Goal: Obtain resource: Download file/media

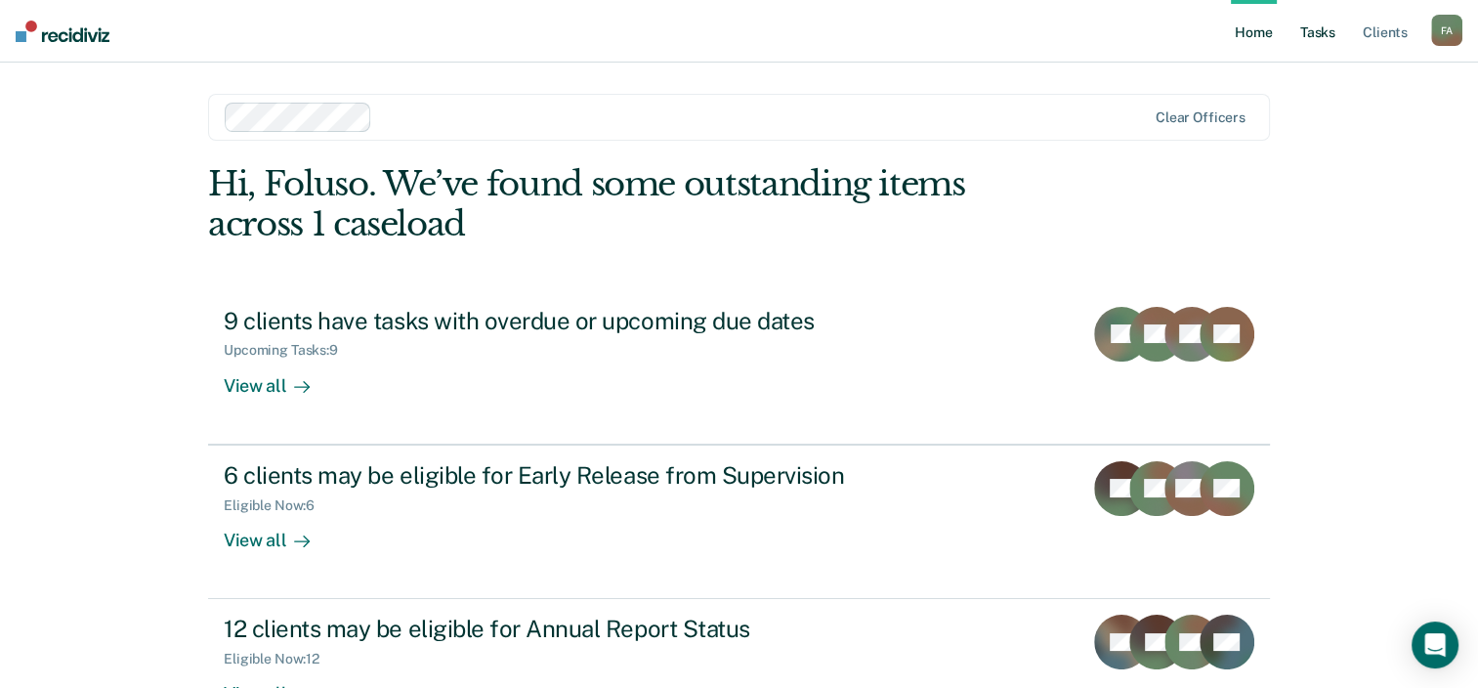
click at [1326, 32] on link "Tasks" at bounding box center [1317, 31] width 43 height 63
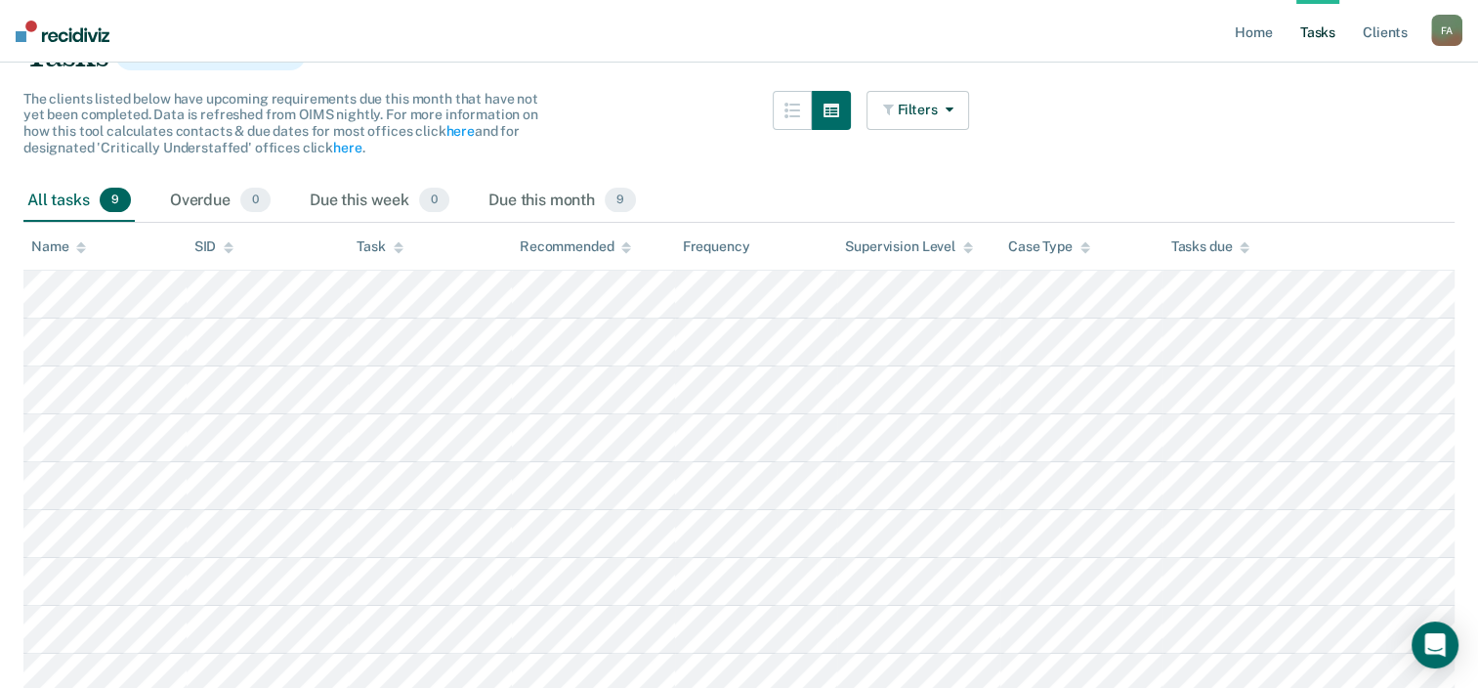
scroll to position [169, 0]
click at [1270, 36] on link "Home" at bounding box center [1253, 31] width 45 height 63
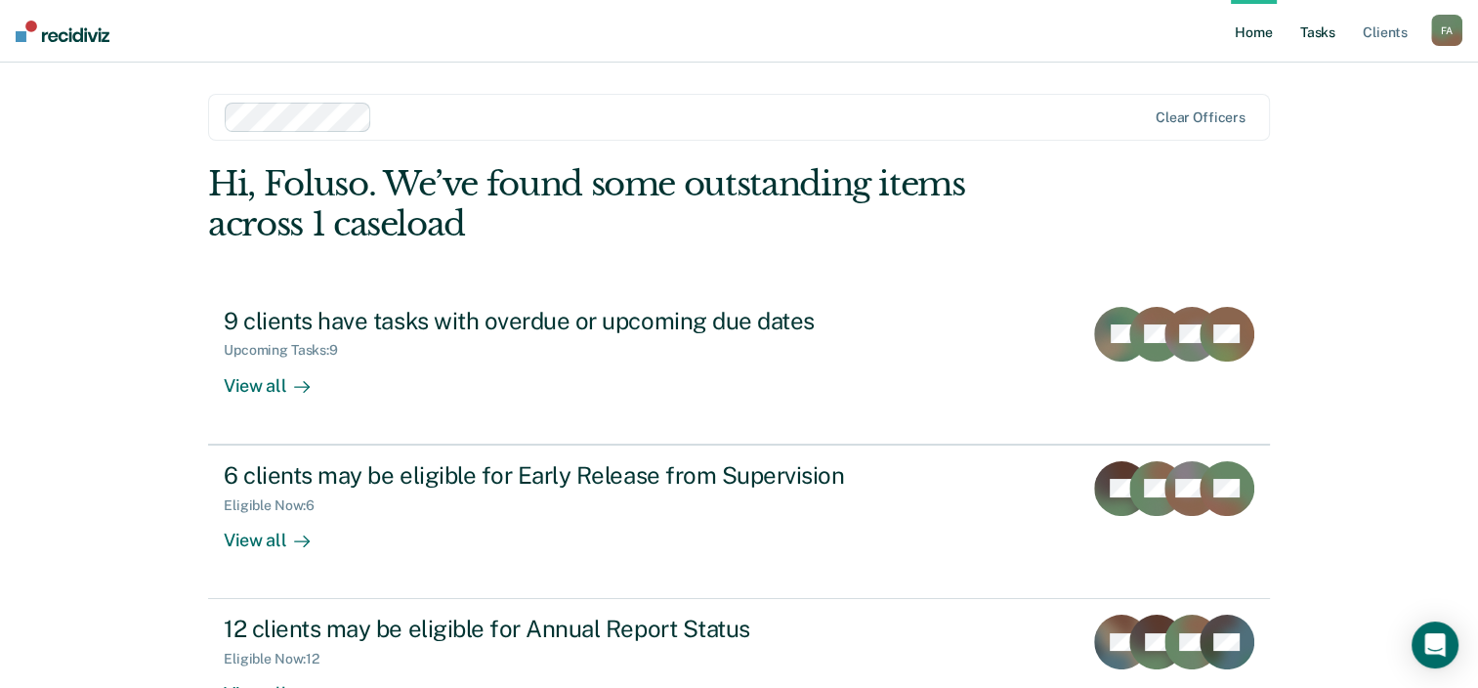
click at [1321, 41] on link "Tasks" at bounding box center [1317, 31] width 43 height 63
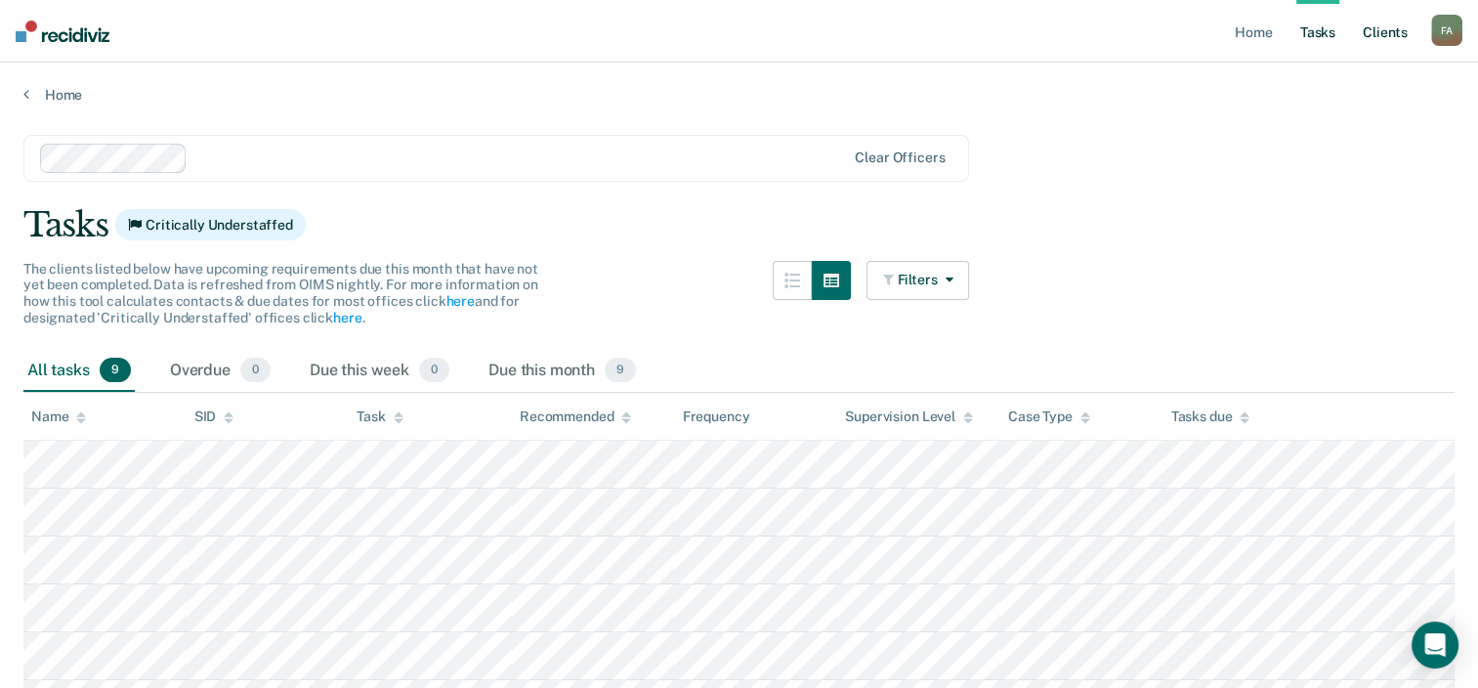
click at [1391, 34] on link "Client s" at bounding box center [1385, 31] width 53 height 63
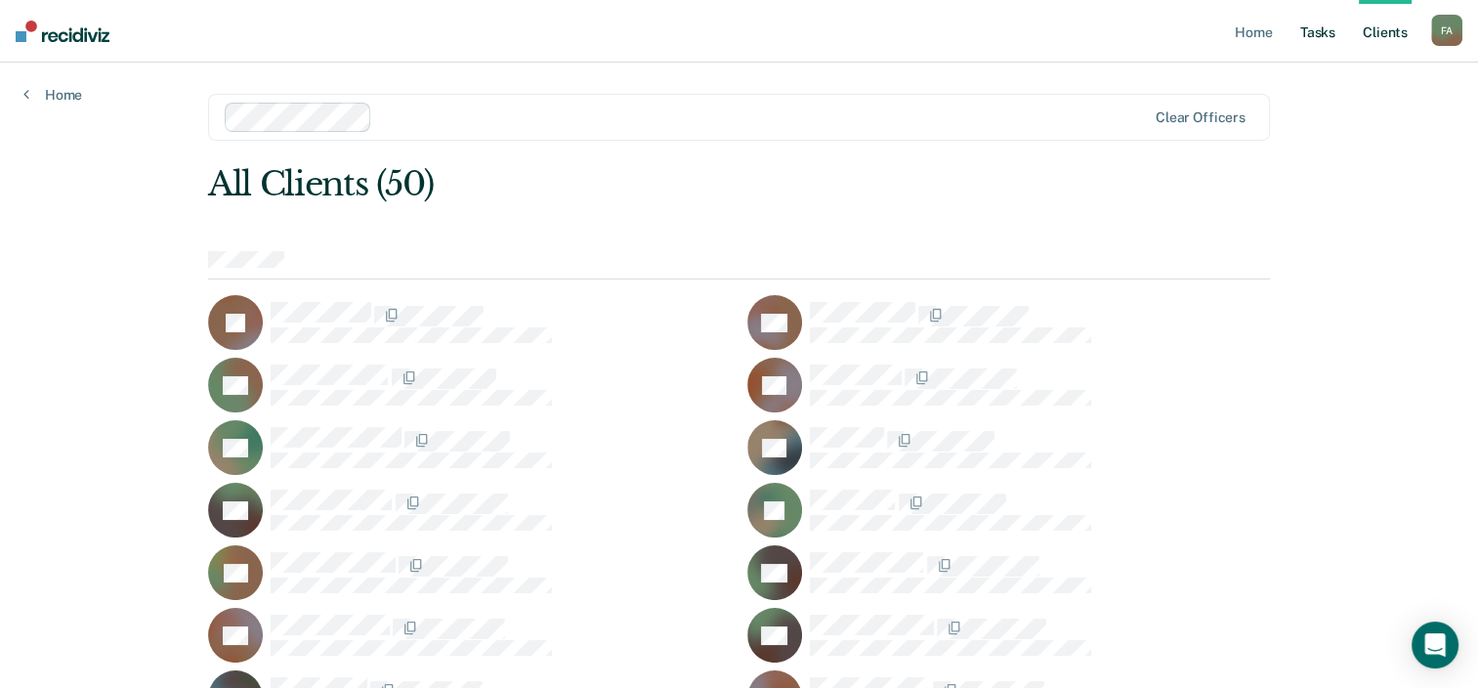
click at [1328, 28] on link "Tasks" at bounding box center [1317, 31] width 43 height 63
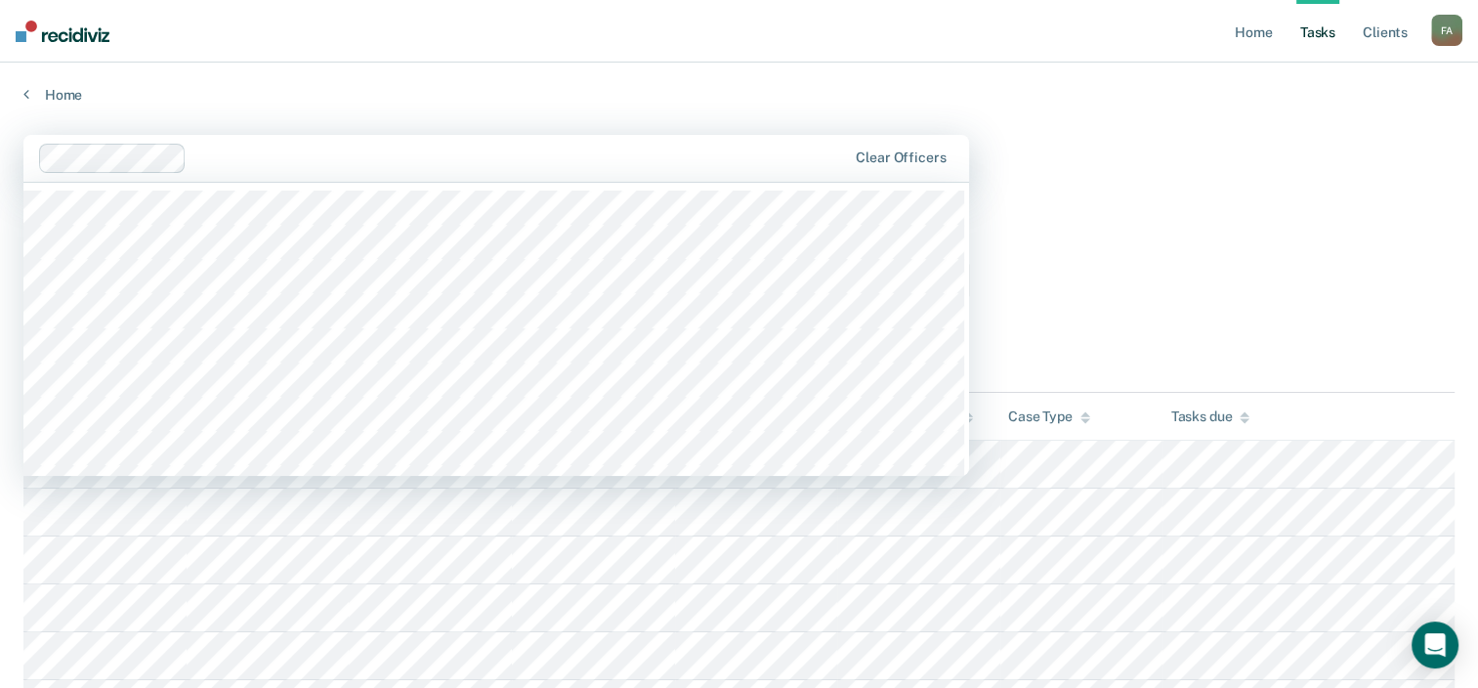
click at [540, 160] on div at bounding box center [520, 158] width 652 height 22
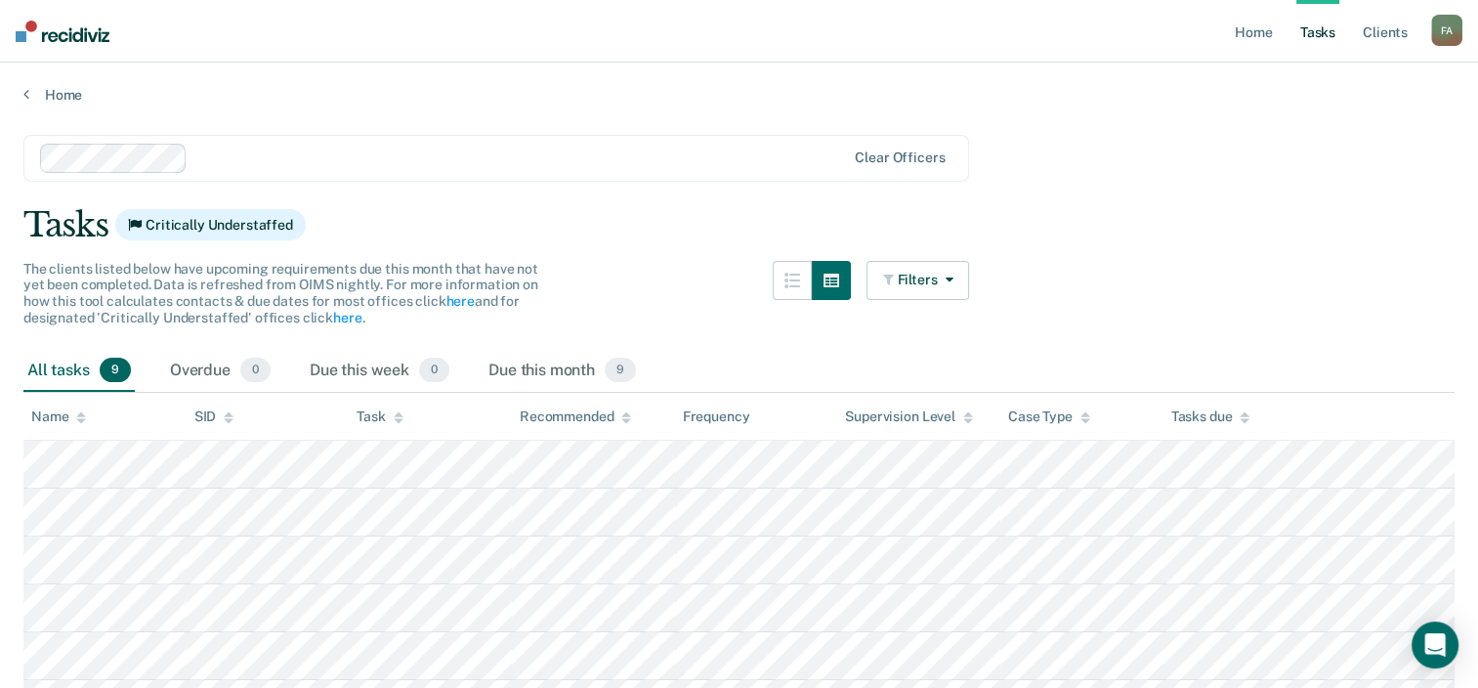
click at [1164, 275] on main "Clear officers Tasks Critically Understaffed The clients listed below have upco…" at bounding box center [739, 524] width 1478 height 840
click at [1435, 39] on div "F A" at bounding box center [1446, 30] width 31 height 31
click at [1377, 195] on main "Clear officers Tasks Critically Understaffed The clients listed below have upco…" at bounding box center [739, 524] width 1478 height 840
click at [800, 276] on icon "button" at bounding box center [792, 281] width 16 height 16
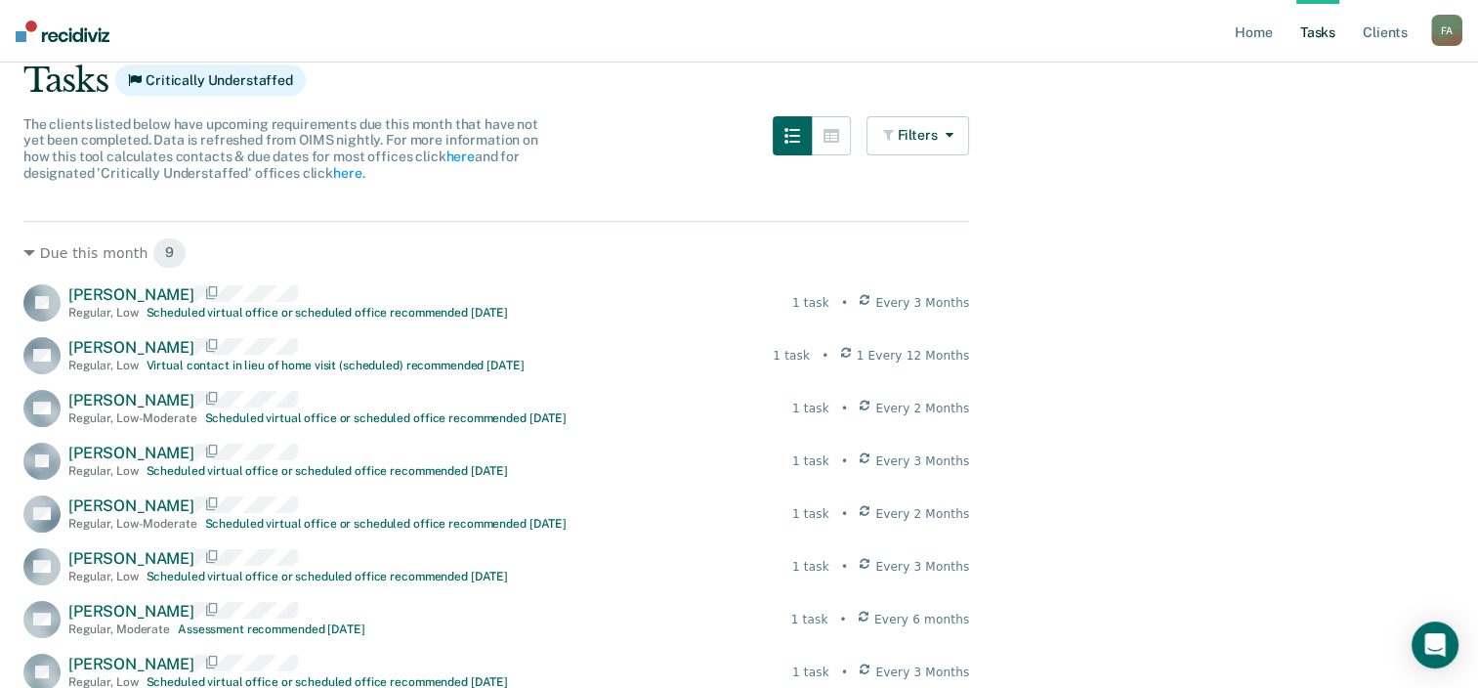
scroll to position [144, 0]
click at [850, 128] on button "button" at bounding box center [831, 136] width 39 height 39
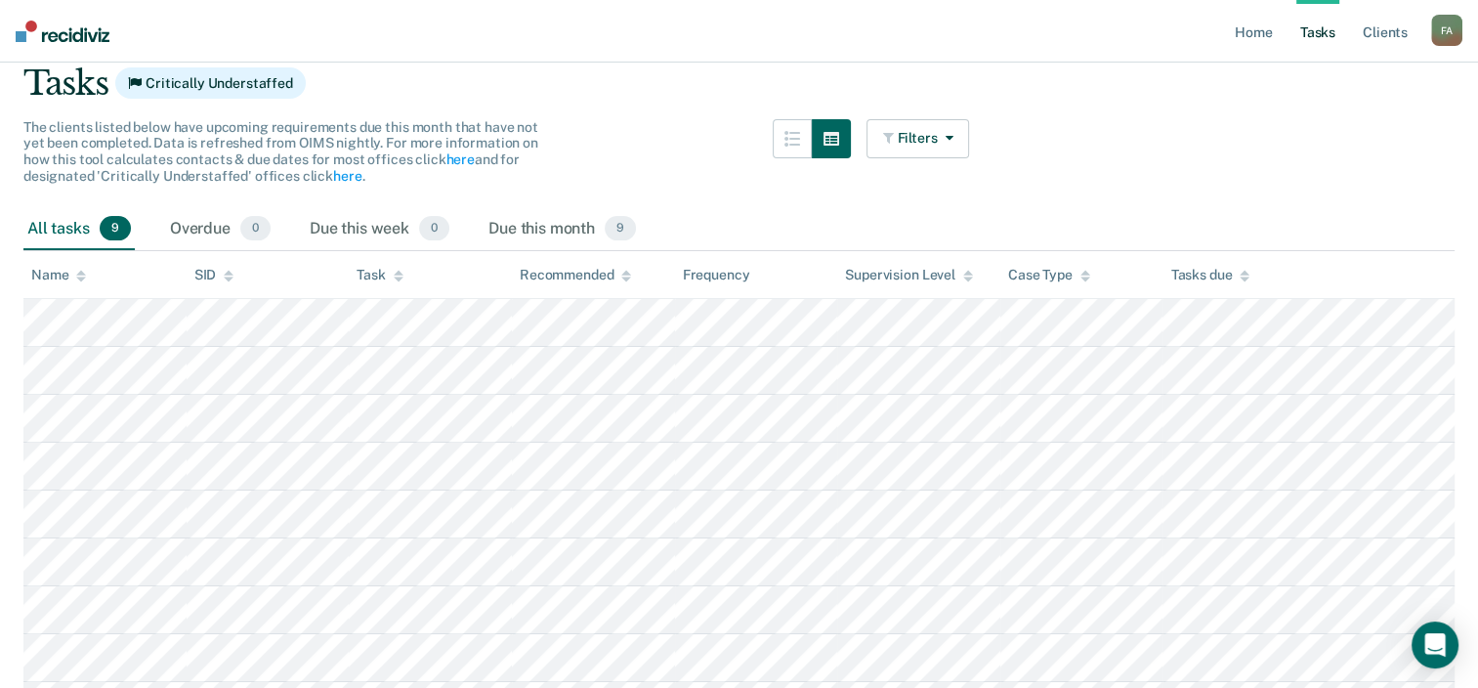
scroll to position [141, 0]
click at [1435, 269] on th "Tasks due" at bounding box center [1308, 276] width 292 height 48
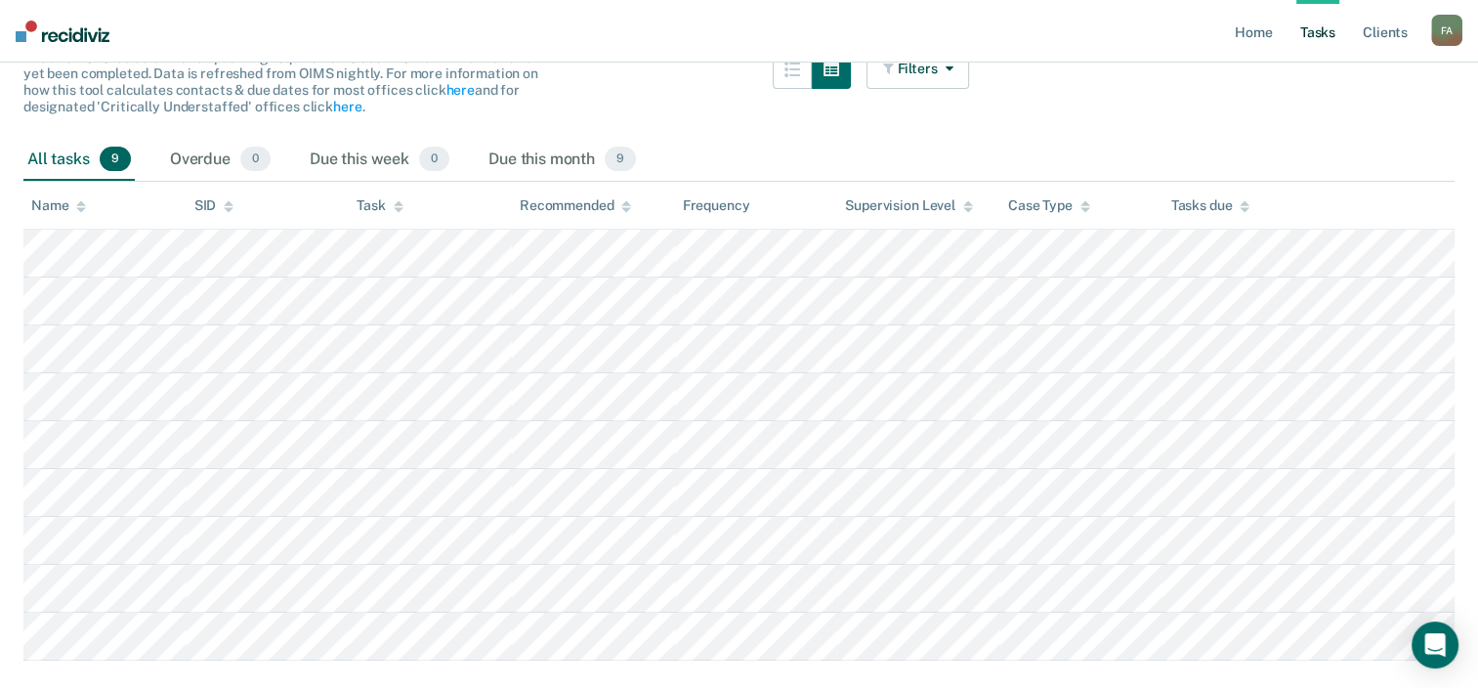
scroll to position [207, 0]
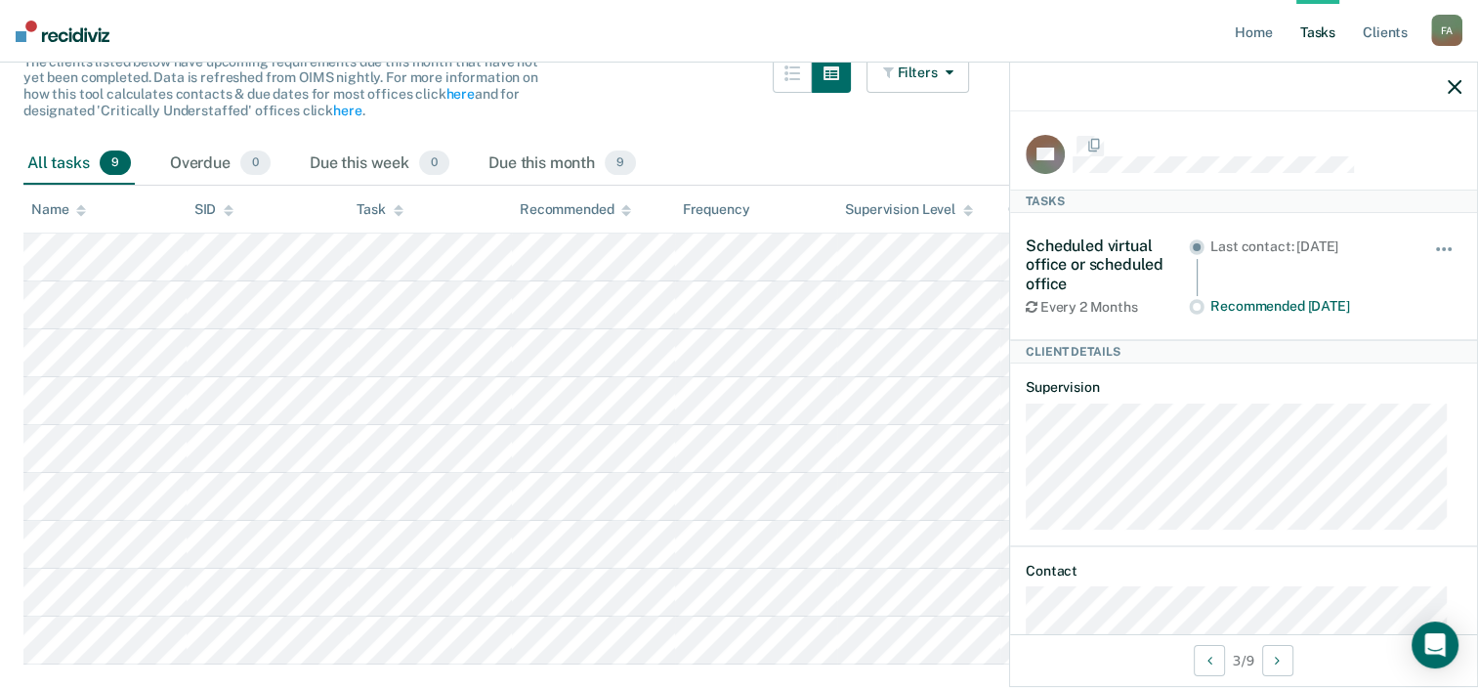
click at [1137, 399] on body "Looks like you’re using Internet Explorer 11. For faster loading and a better e…" at bounding box center [739, 137] width 1478 height 688
click at [1456, 87] on icon "button" at bounding box center [1455, 87] width 14 height 14
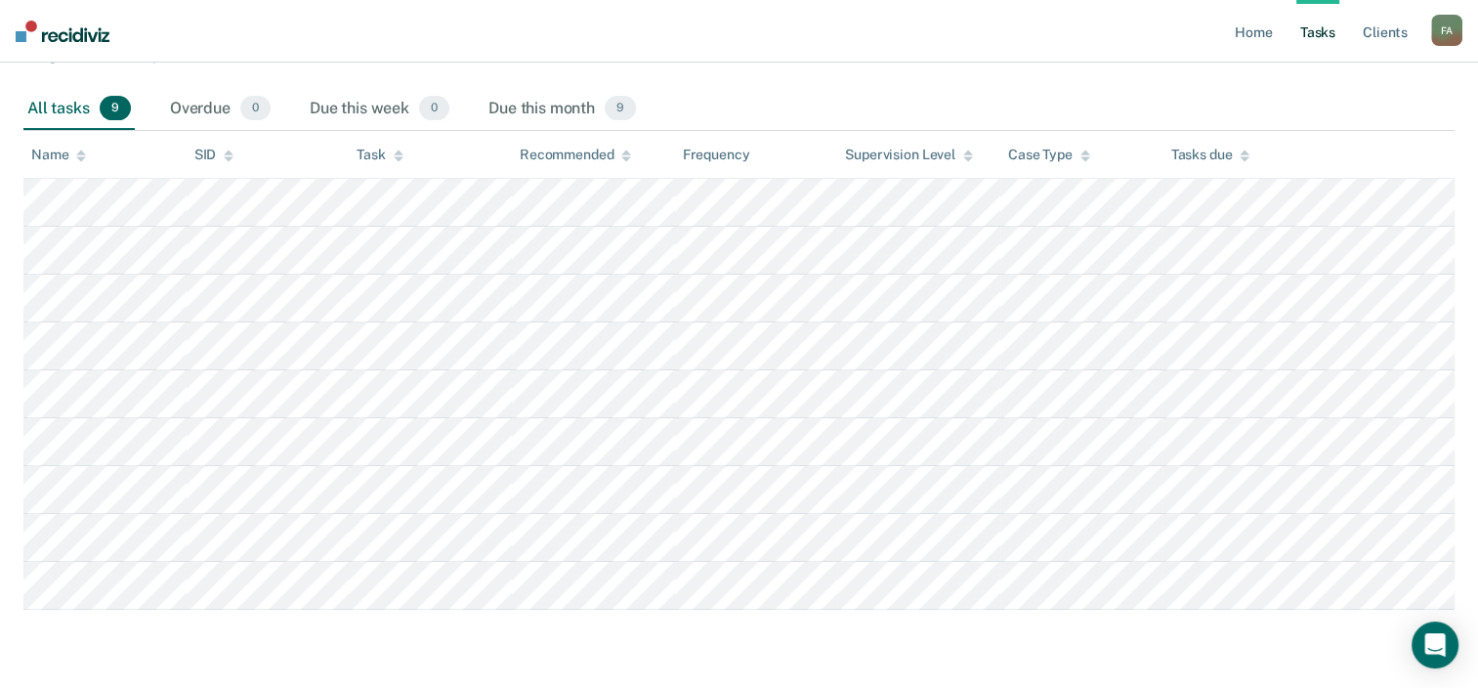
scroll to position [340, 0]
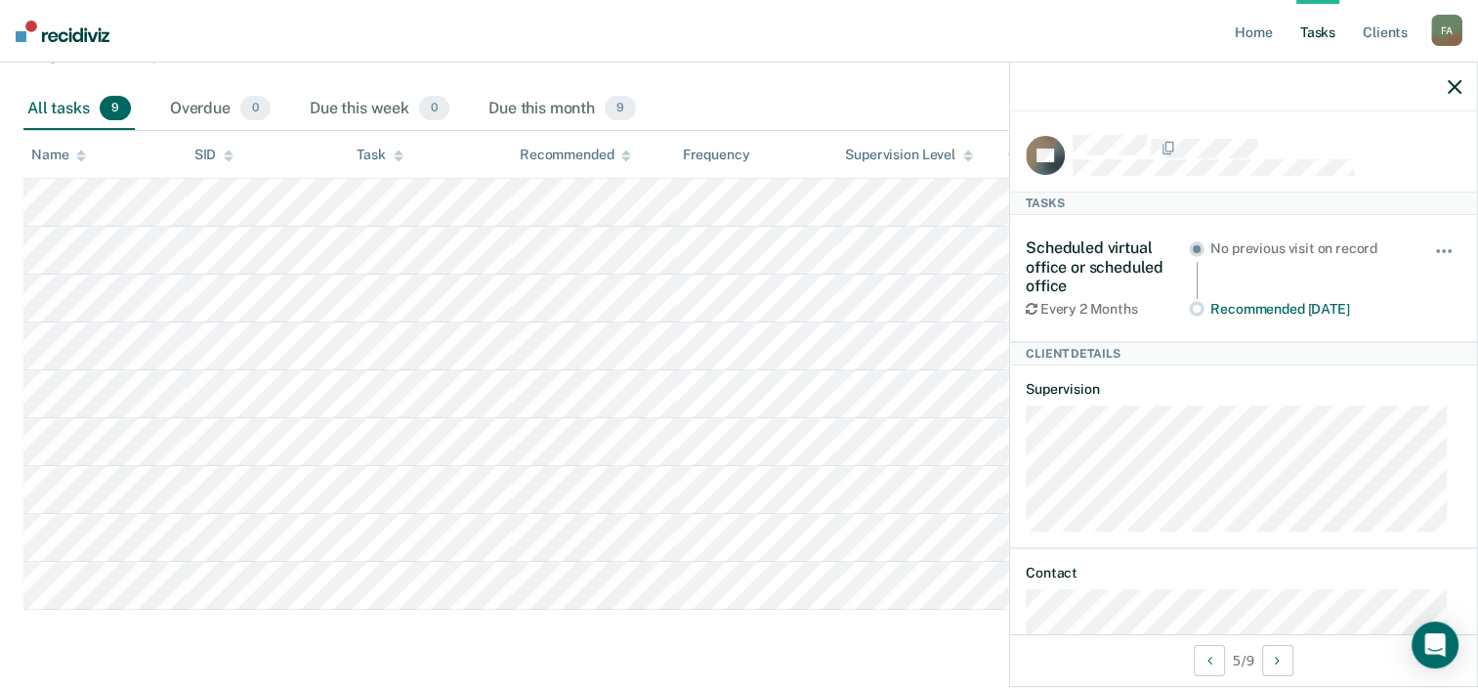
click at [1463, 105] on div at bounding box center [1243, 87] width 467 height 49
click at [1450, 87] on icon "button" at bounding box center [1455, 87] width 14 height 14
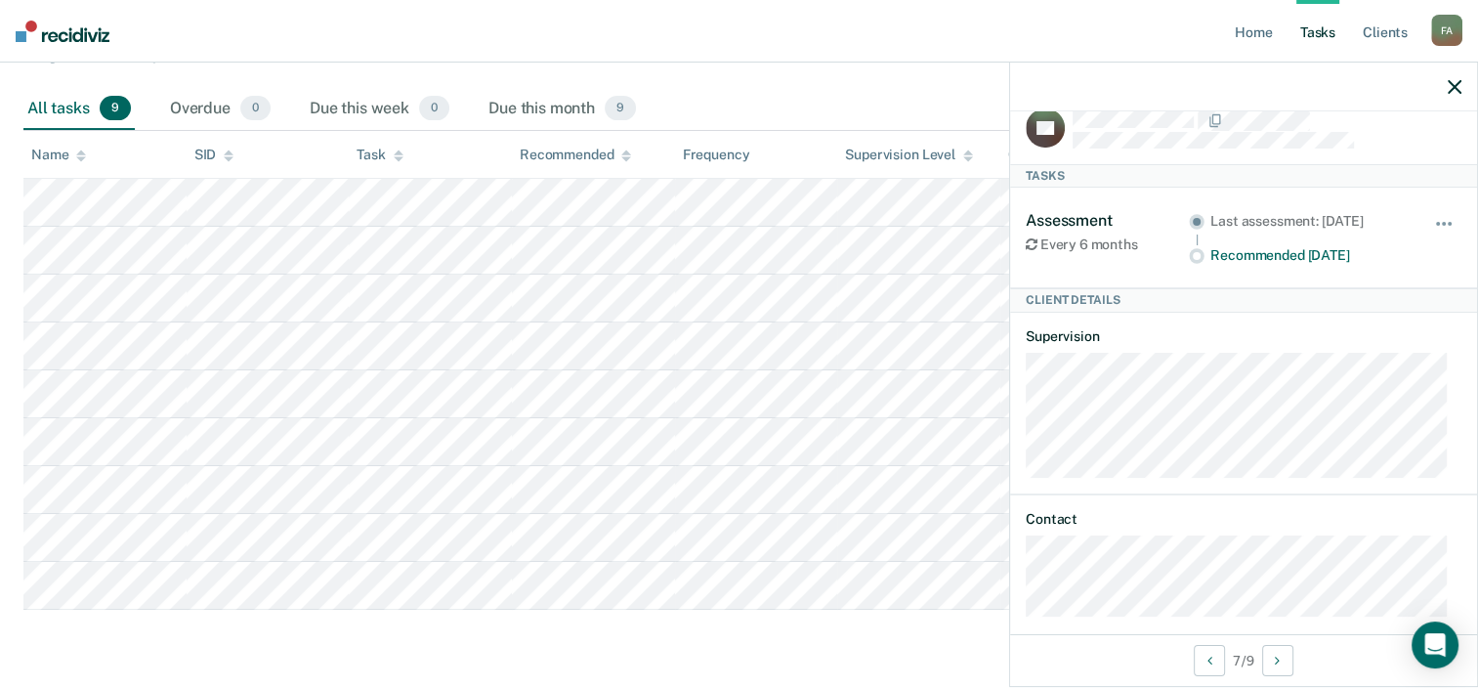
scroll to position [44, 0]
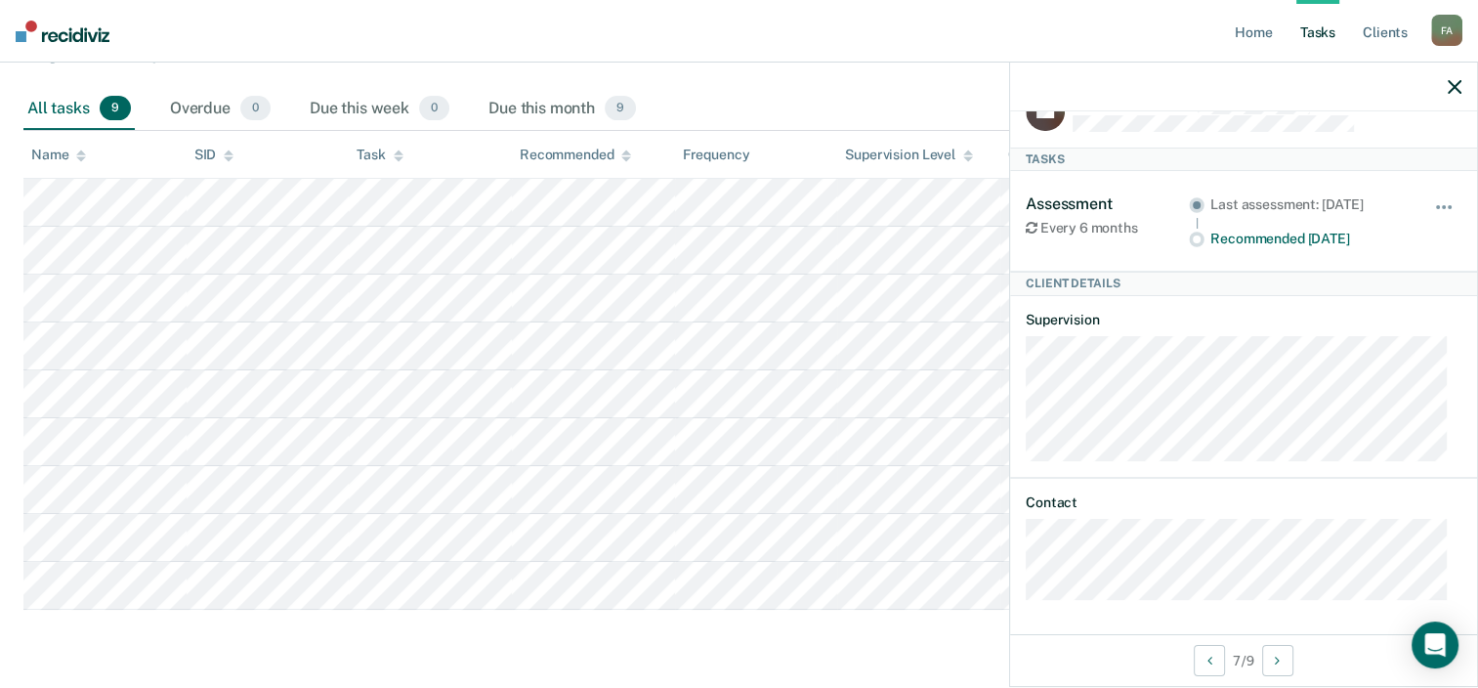
click at [1201, 248] on div "Assessment Every 6 months Last assessment: [DATE] Recommended [DATE] Hide from …" at bounding box center [1244, 221] width 436 height 100
click at [1210, 232] on div "Recommended [DATE]" at bounding box center [1308, 239] width 196 height 17
click at [1207, 247] on div "Assessment Every 6 months Last assessment: [DATE] Recommended [DATE] Hide from …" at bounding box center [1244, 221] width 436 height 100
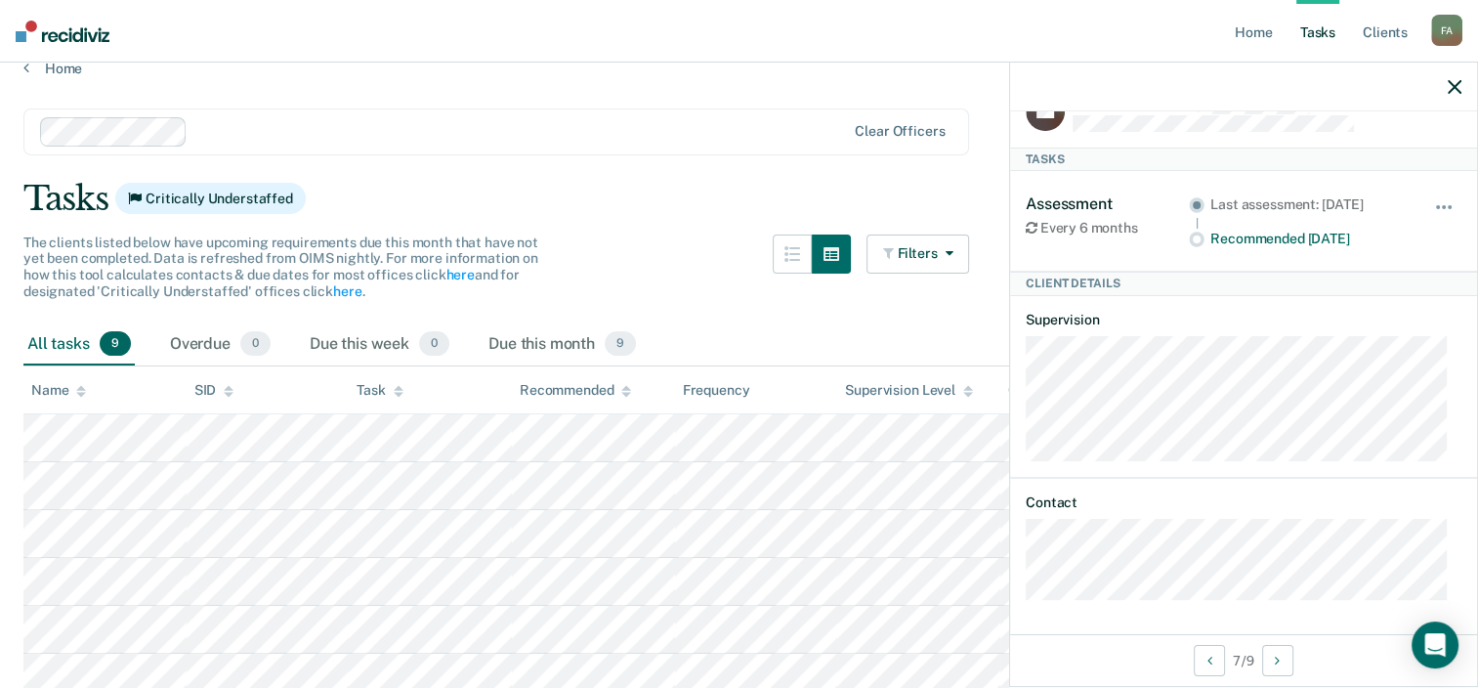
scroll to position [0, 0]
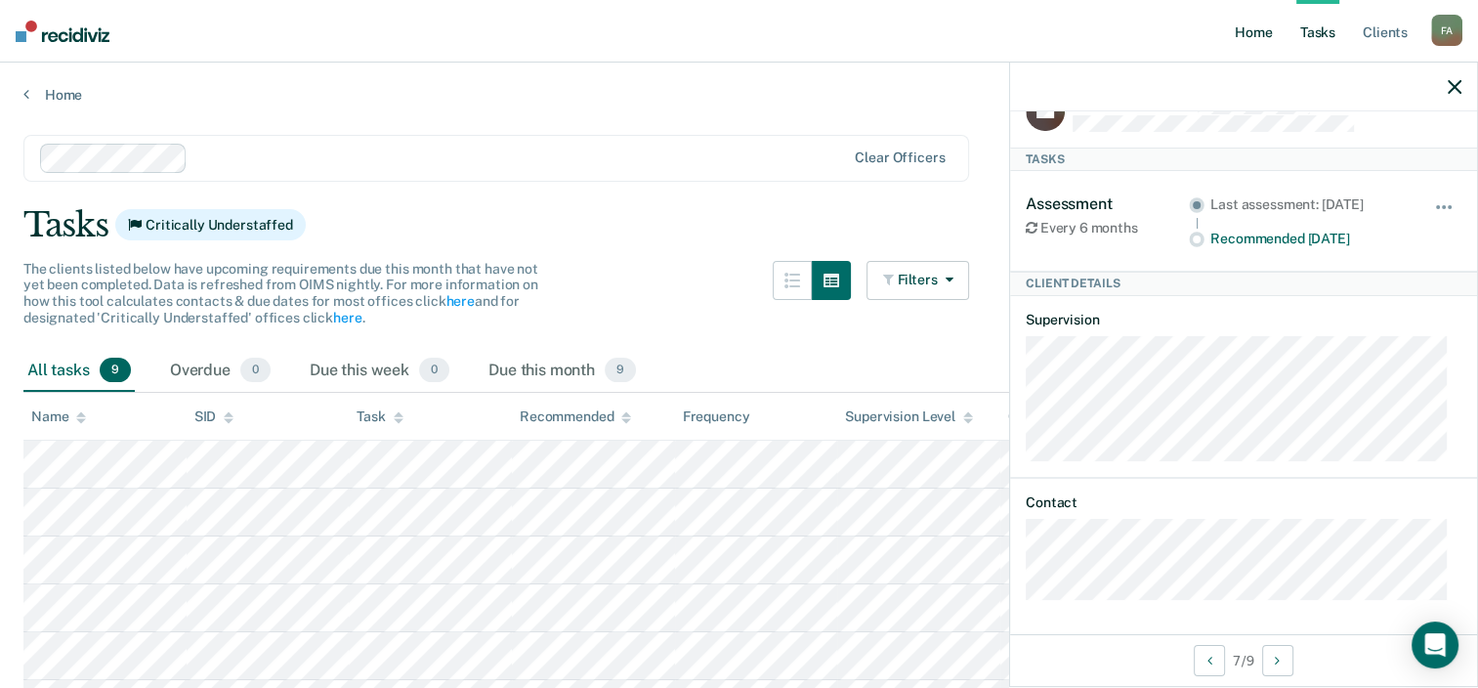
click at [1243, 40] on link "Home" at bounding box center [1253, 31] width 45 height 63
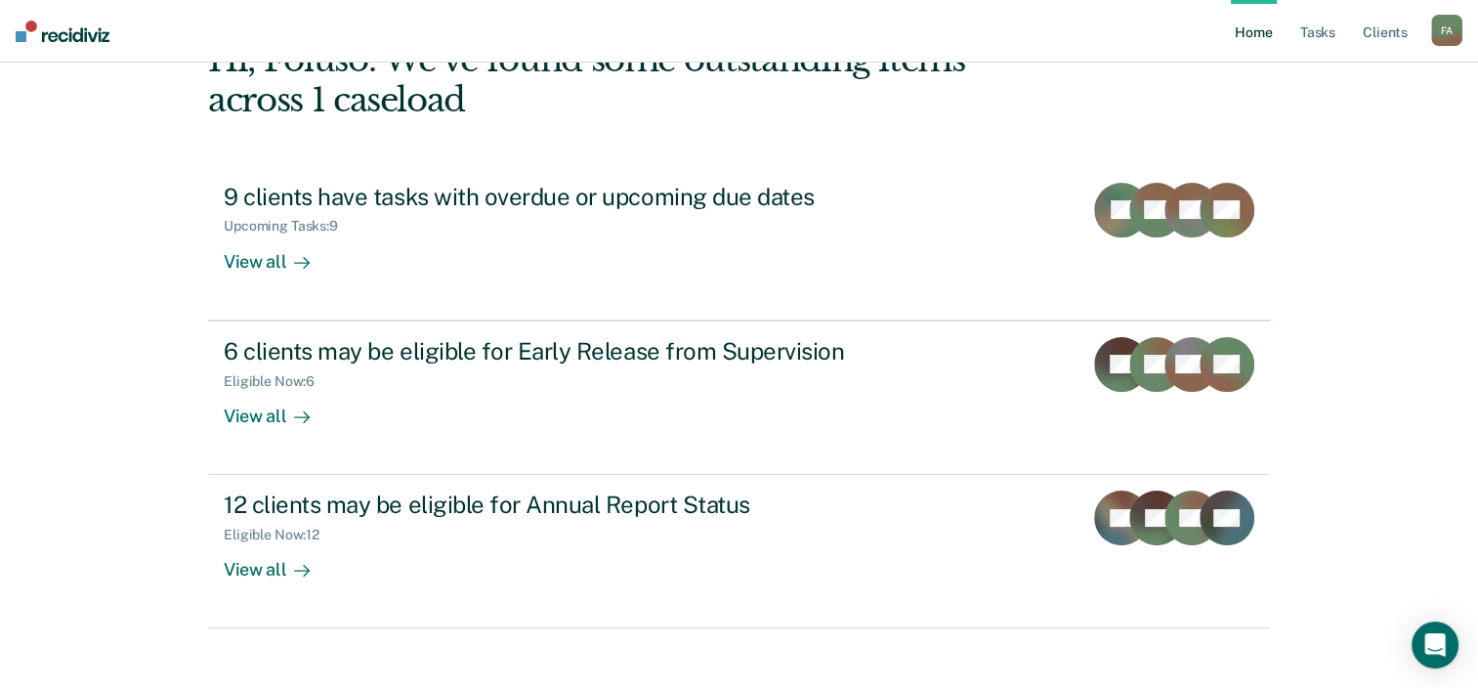
scroll to position [142, 0]
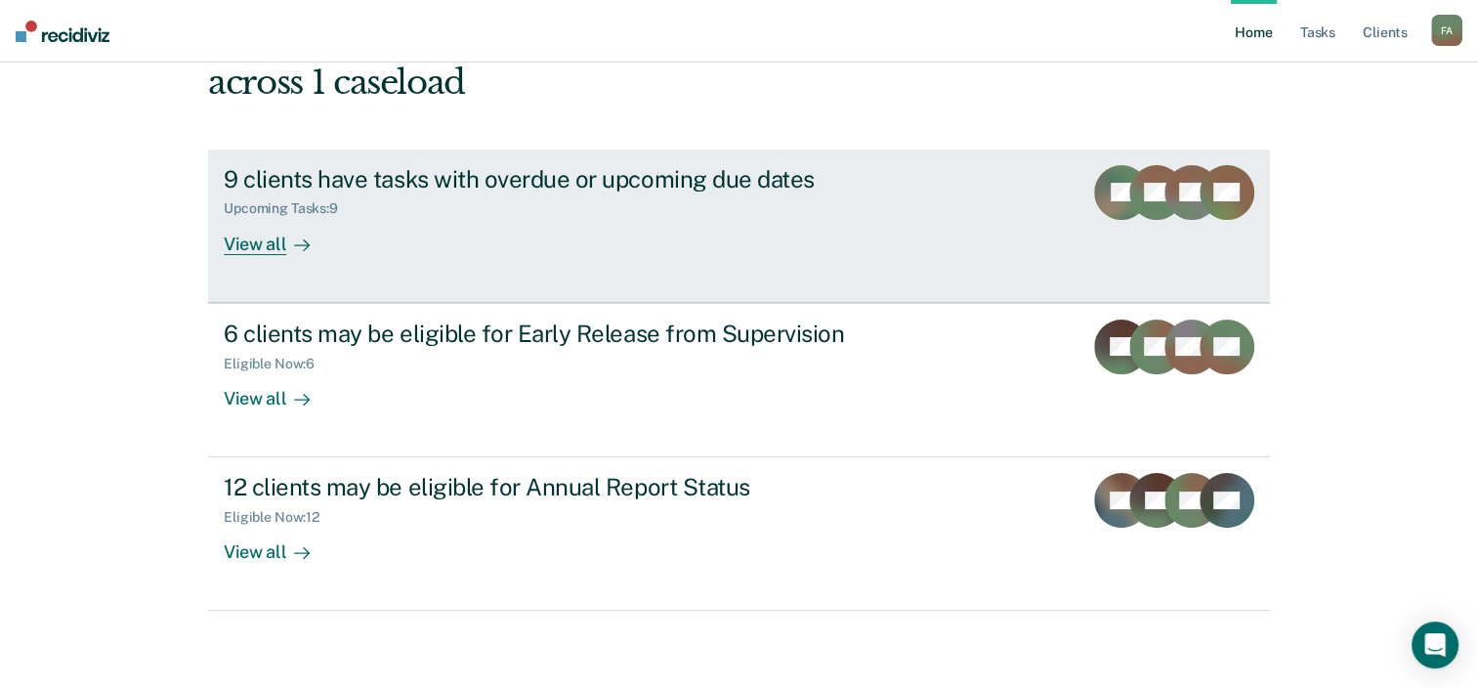
click at [1018, 259] on link "9 clients have tasks with overdue or upcoming due dates Upcoming Tasks : 9 View…" at bounding box center [739, 225] width 1062 height 153
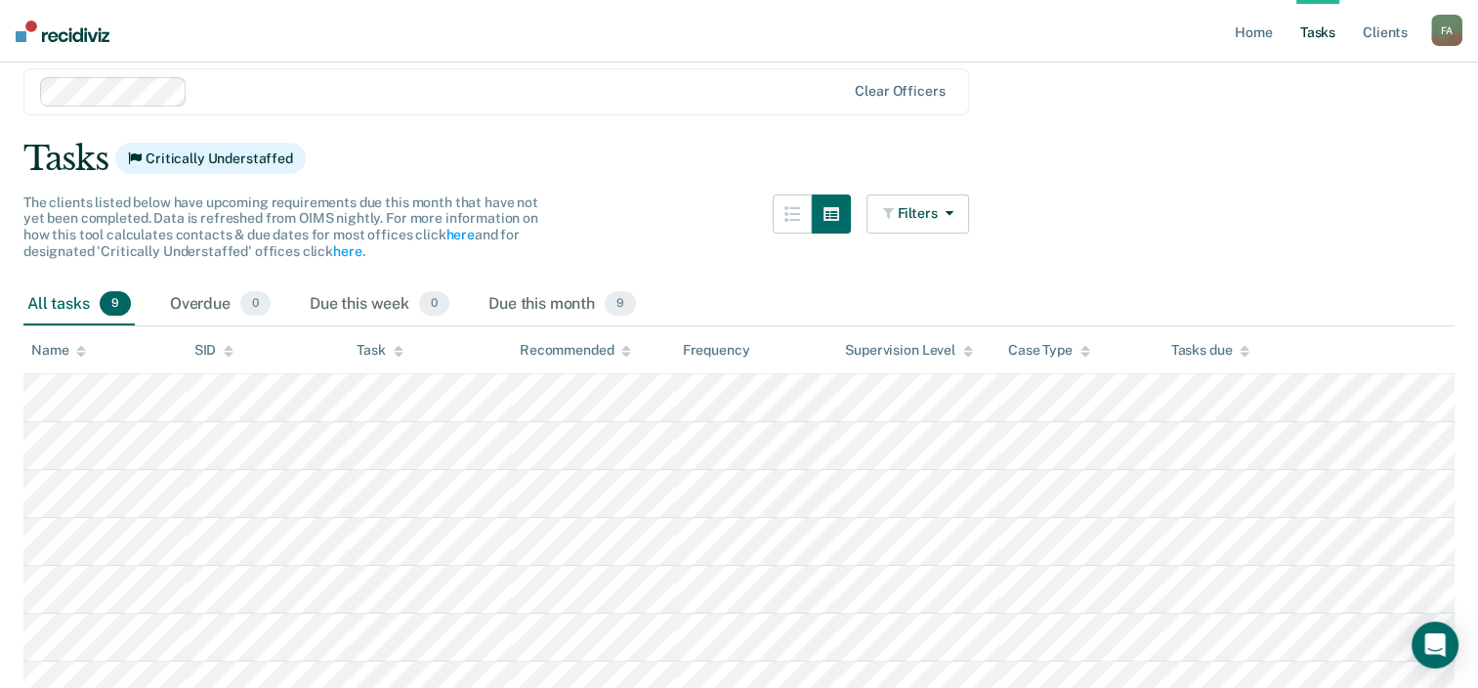
scroll to position [69, 0]
click at [1450, 34] on div "F A" at bounding box center [1446, 30] width 31 height 31
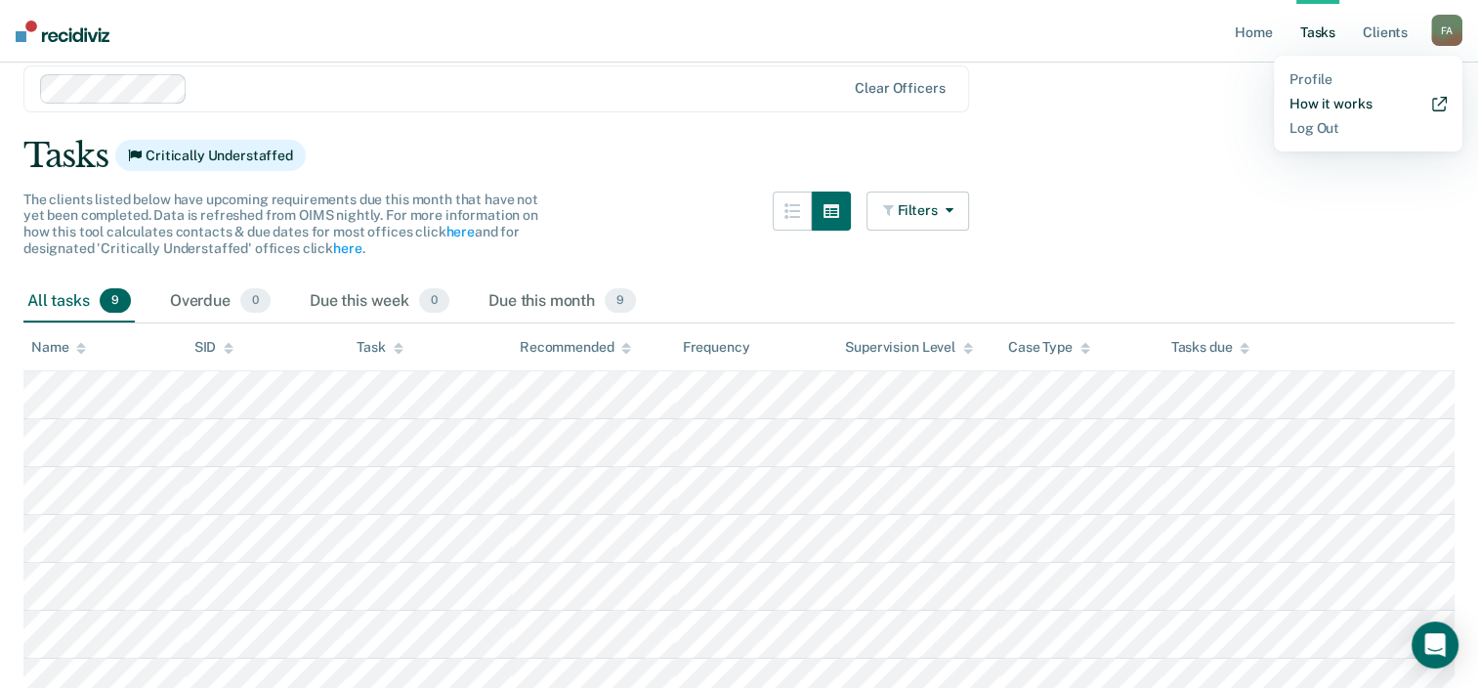
click at [1325, 102] on link "How it works" at bounding box center [1367, 104] width 157 height 17
click at [1203, 346] on div "Tasks due" at bounding box center [1209, 347] width 79 height 17
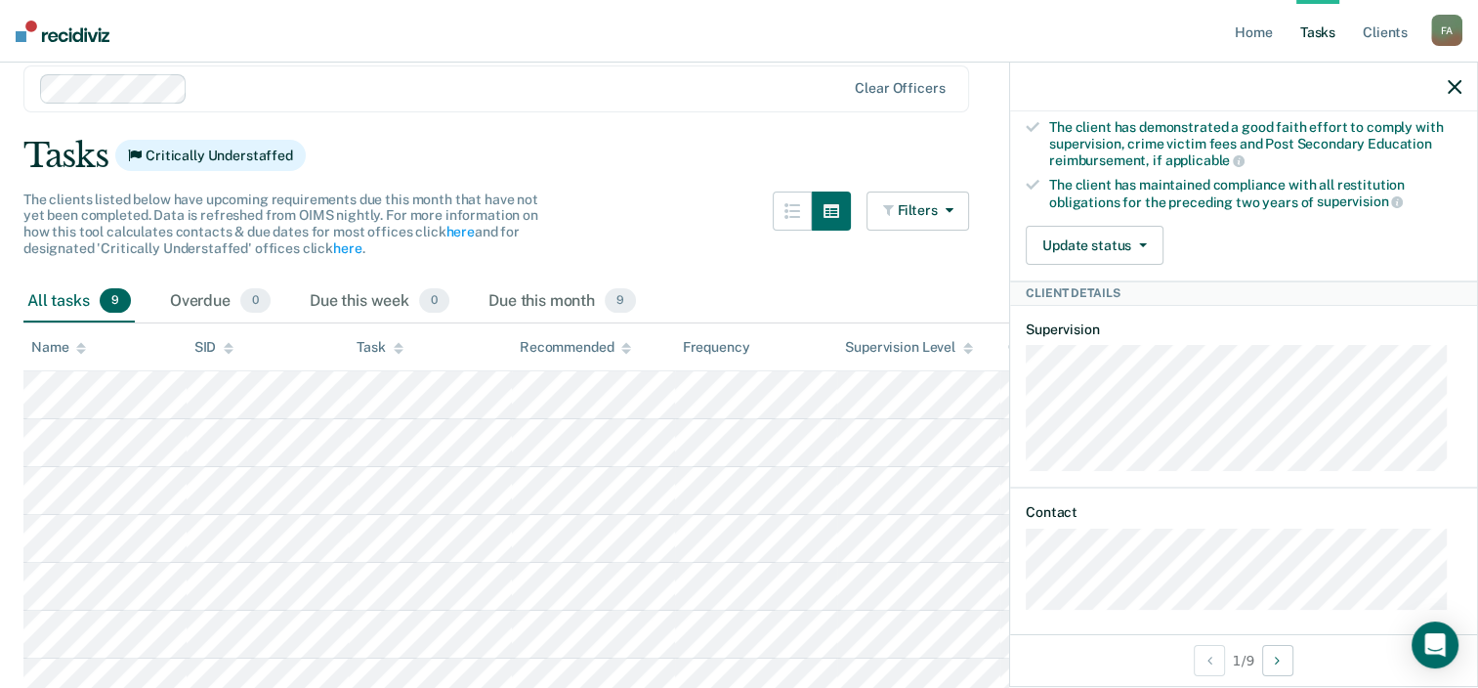
scroll to position [447, 0]
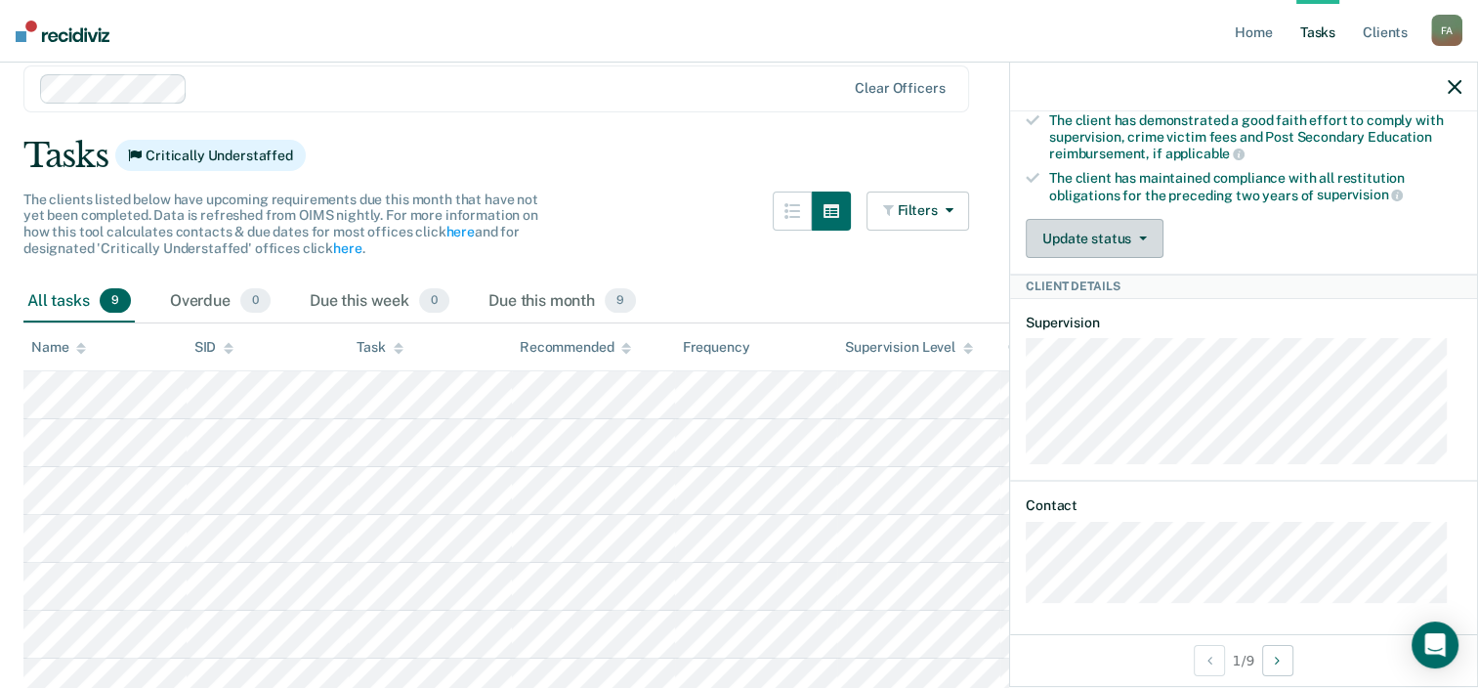
click at [1123, 236] on button "Update status" at bounding box center [1095, 238] width 138 height 39
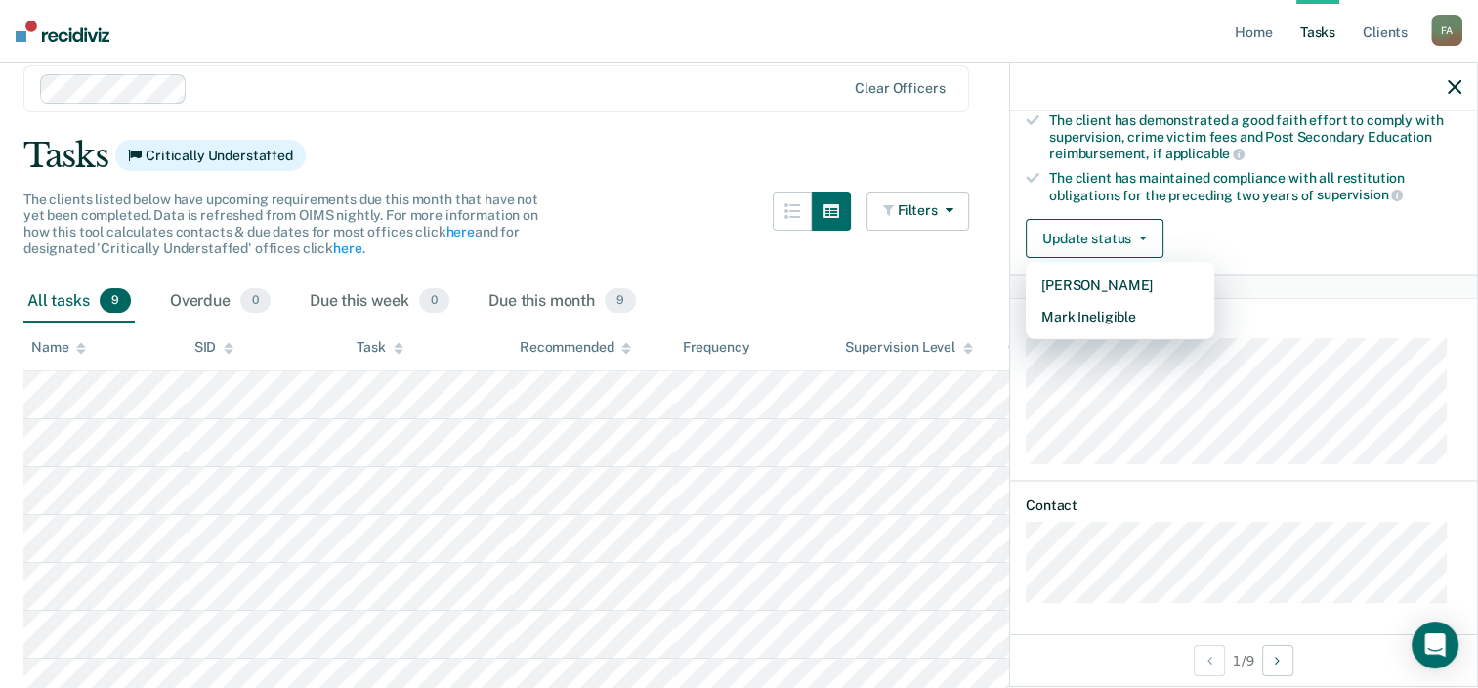
click at [957, 128] on main "Clear officers Tasks Critically Understaffed The clients listed below have upco…" at bounding box center [739, 454] width 1478 height 840
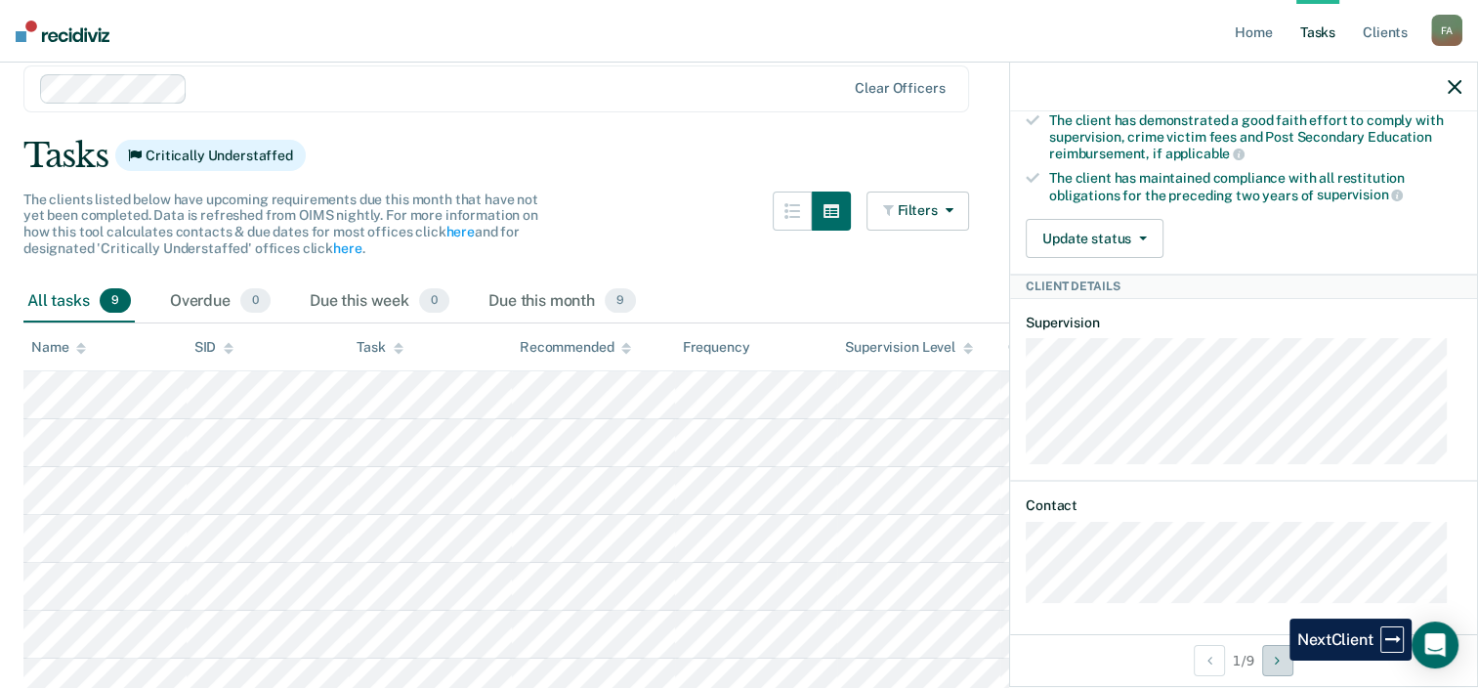
click at [1275, 660] on button "Next Client" at bounding box center [1277, 660] width 31 height 31
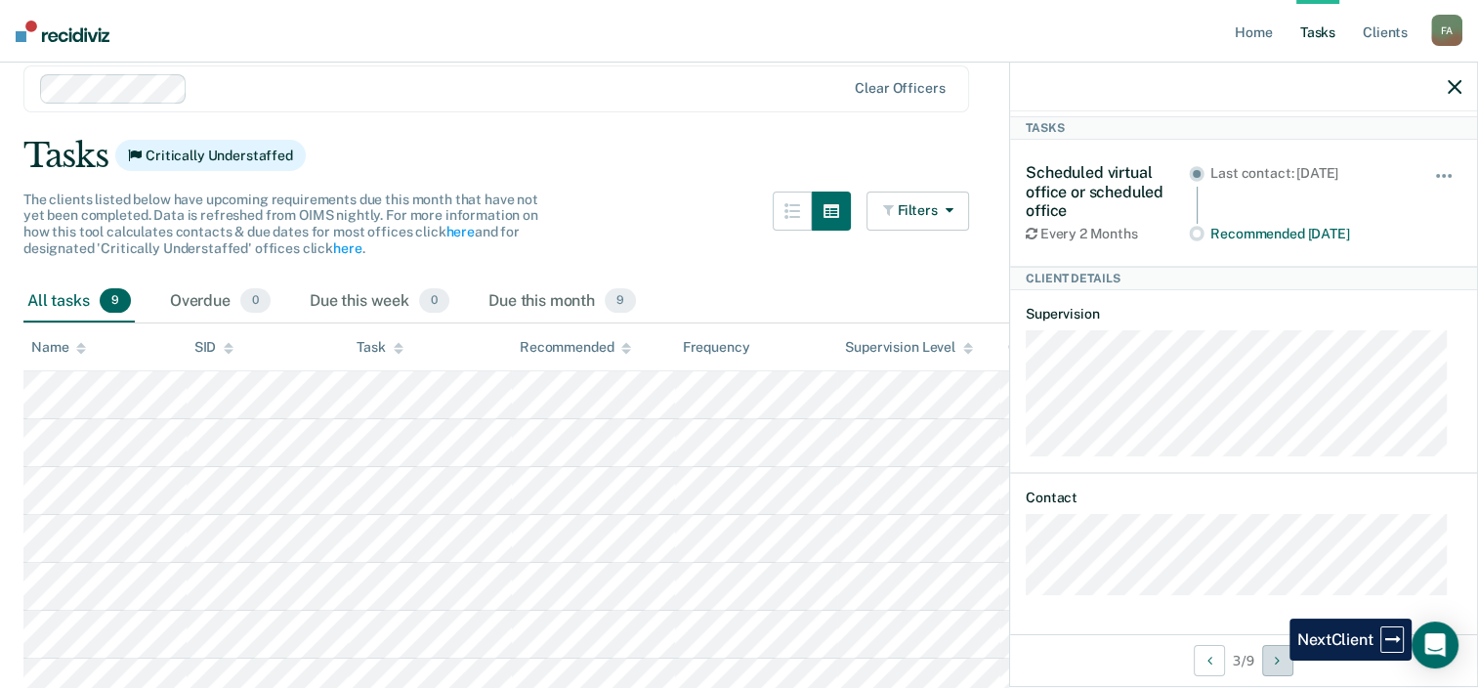
scroll to position [70, 0]
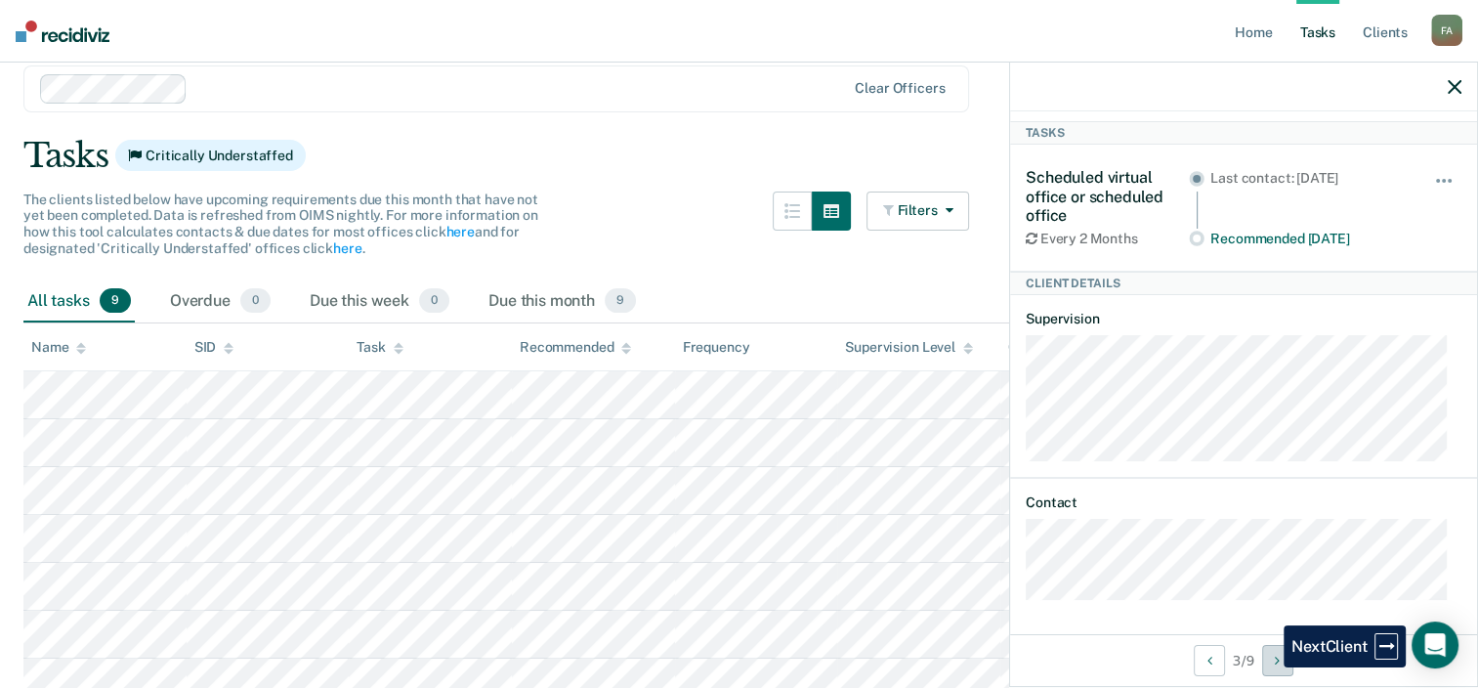
click at [1269, 667] on button "Next Client" at bounding box center [1277, 660] width 31 height 31
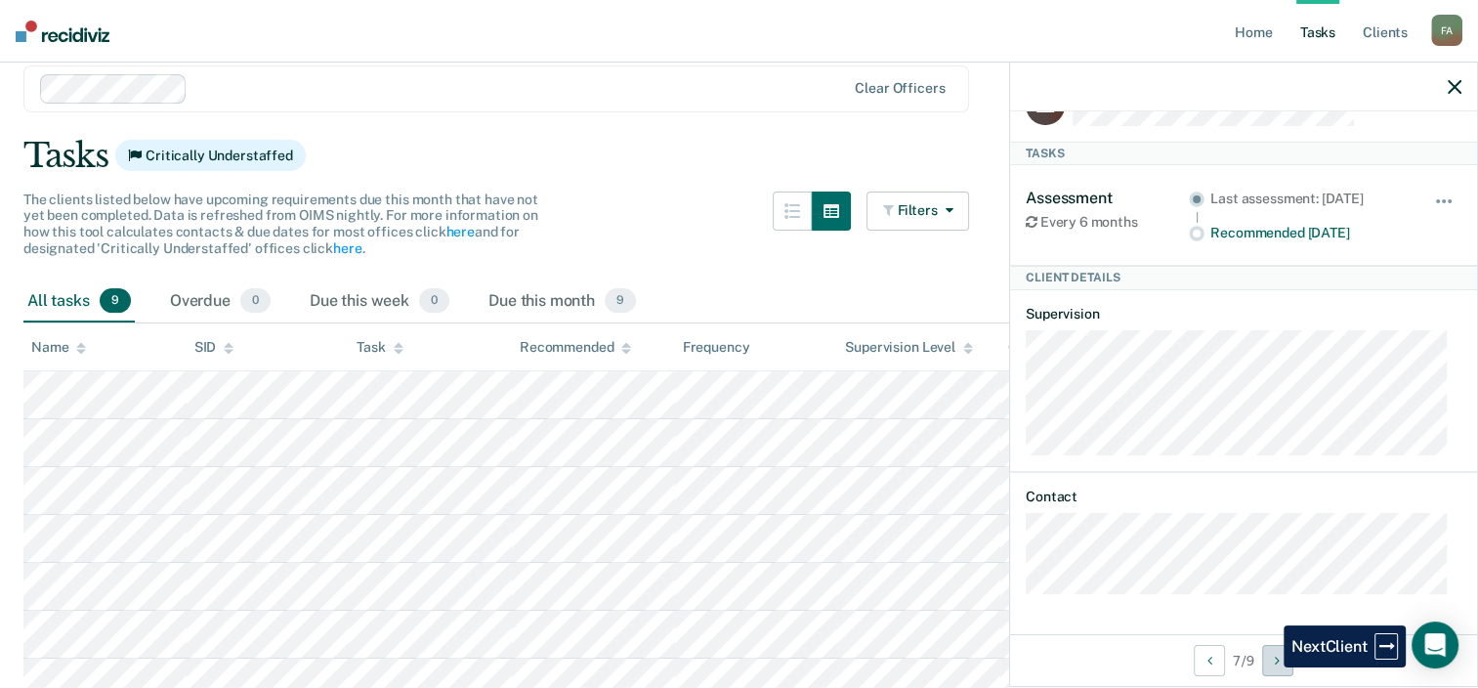
scroll to position [44, 0]
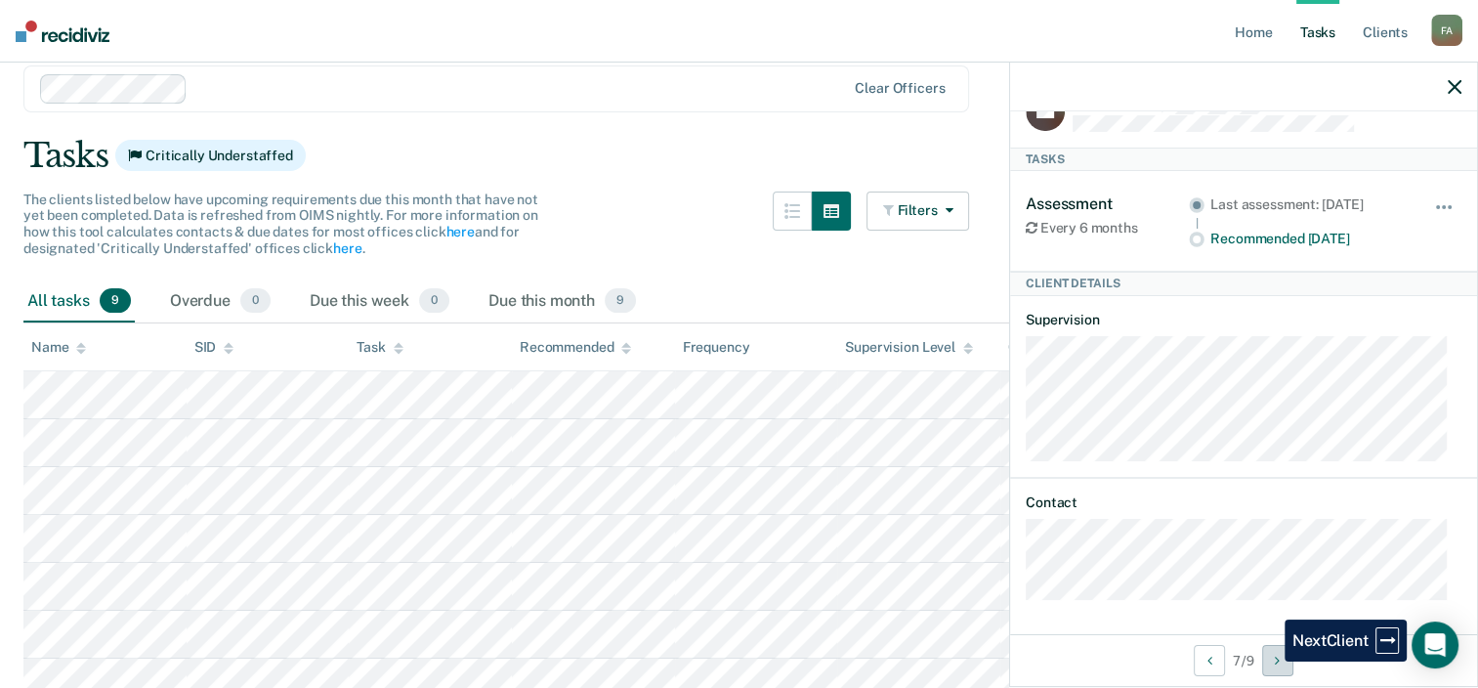
click at [1270, 661] on button "Next Client" at bounding box center [1277, 660] width 31 height 31
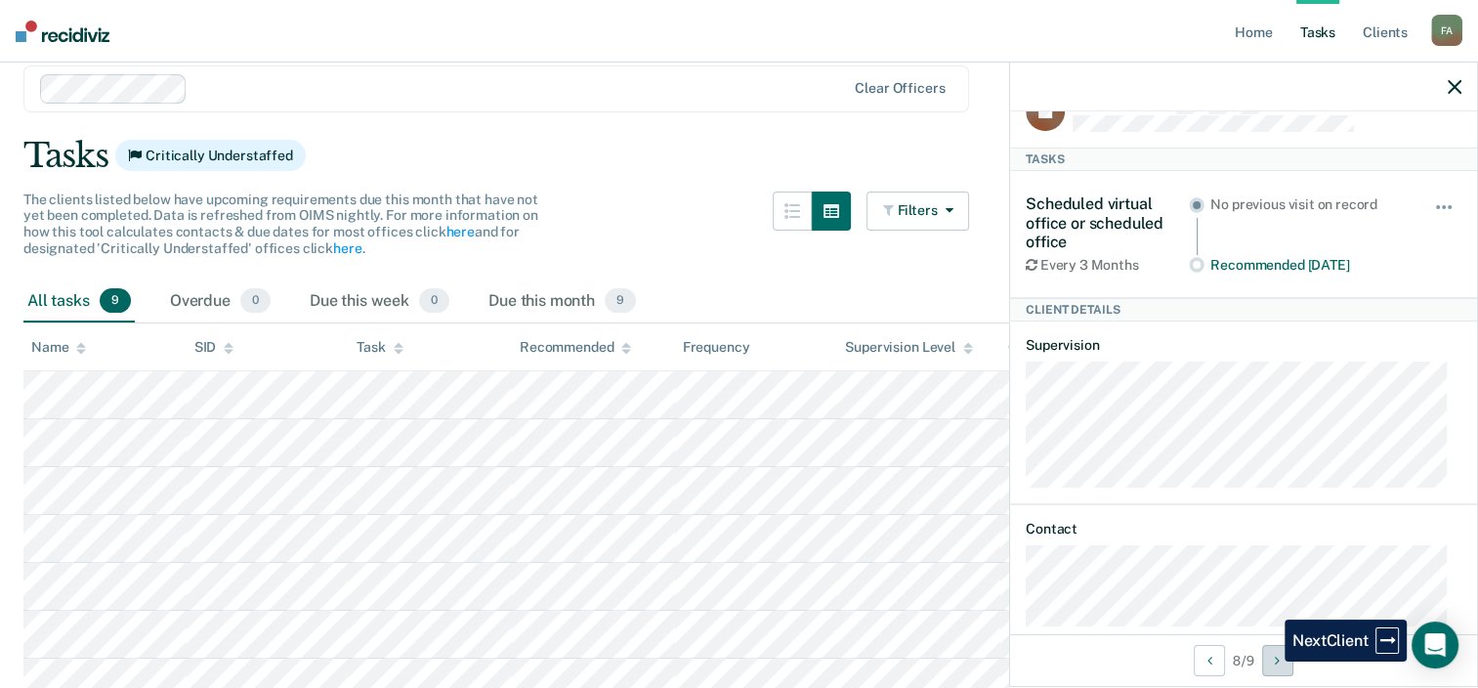
scroll to position [70, 0]
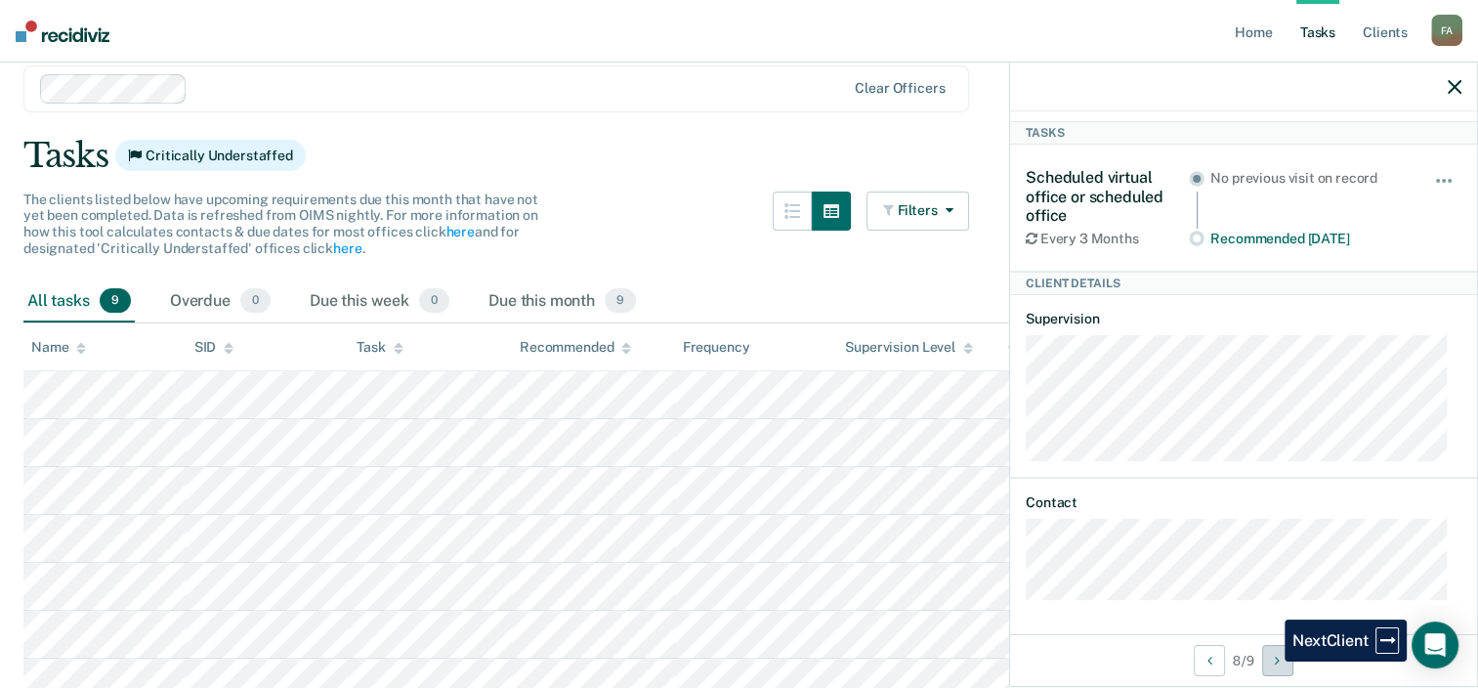
click at [1270, 661] on button "Next Client" at bounding box center [1277, 660] width 31 height 31
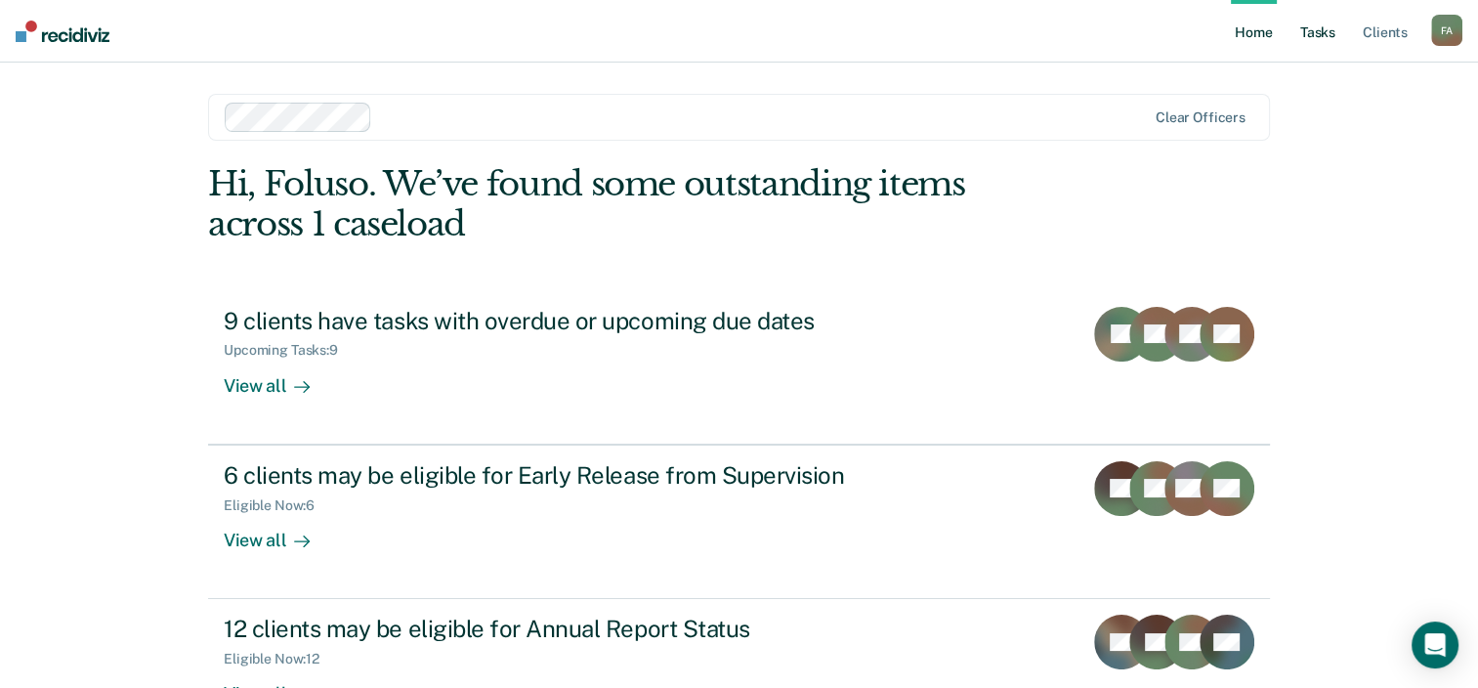
click at [1313, 31] on link "Tasks" at bounding box center [1317, 31] width 43 height 63
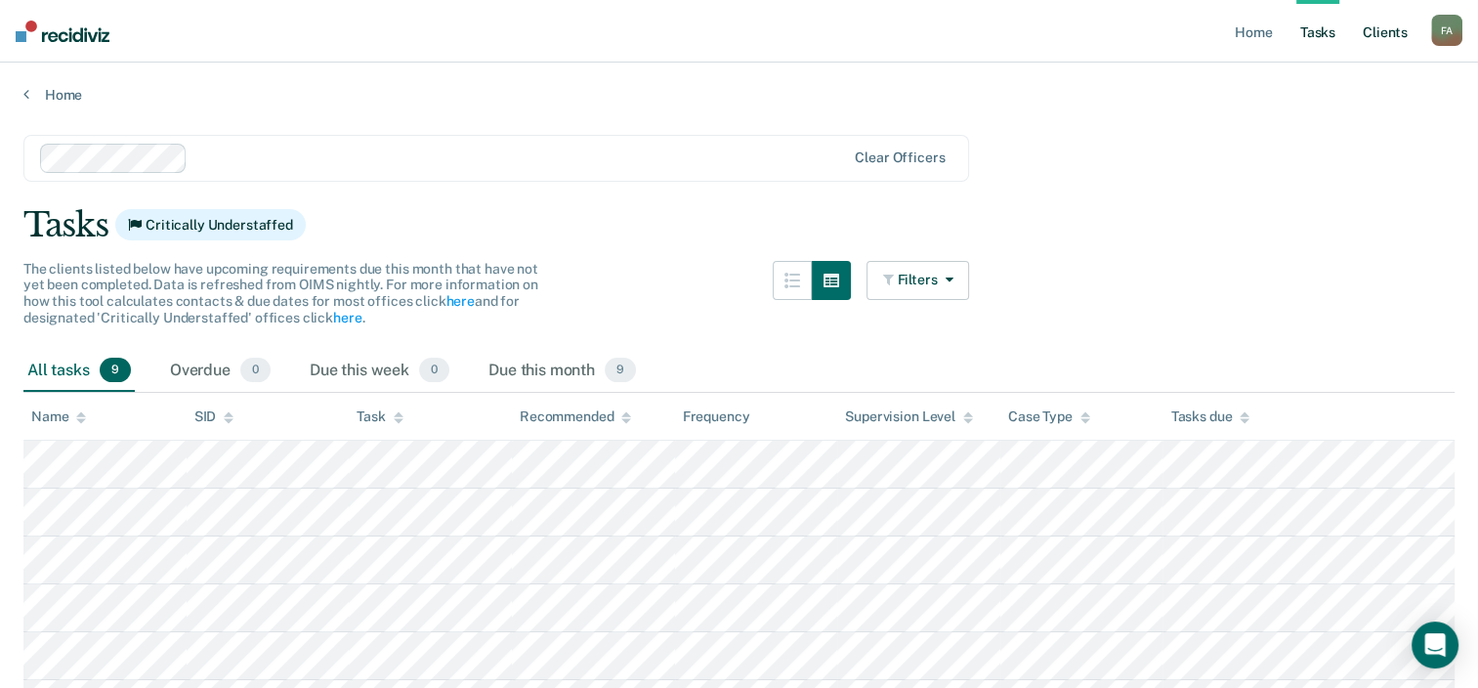
click at [1370, 34] on link "Client s" at bounding box center [1385, 31] width 53 height 63
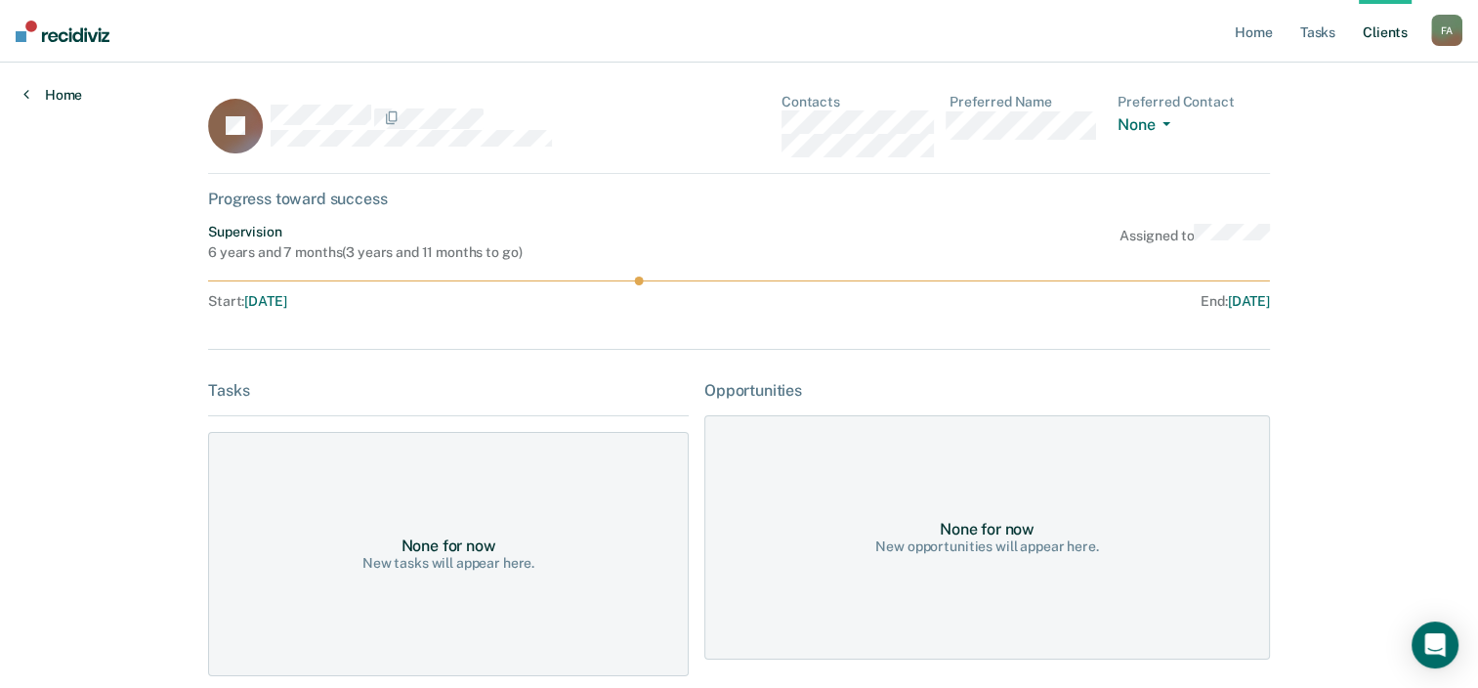
click at [28, 98] on link "Home" at bounding box center [52, 95] width 59 height 18
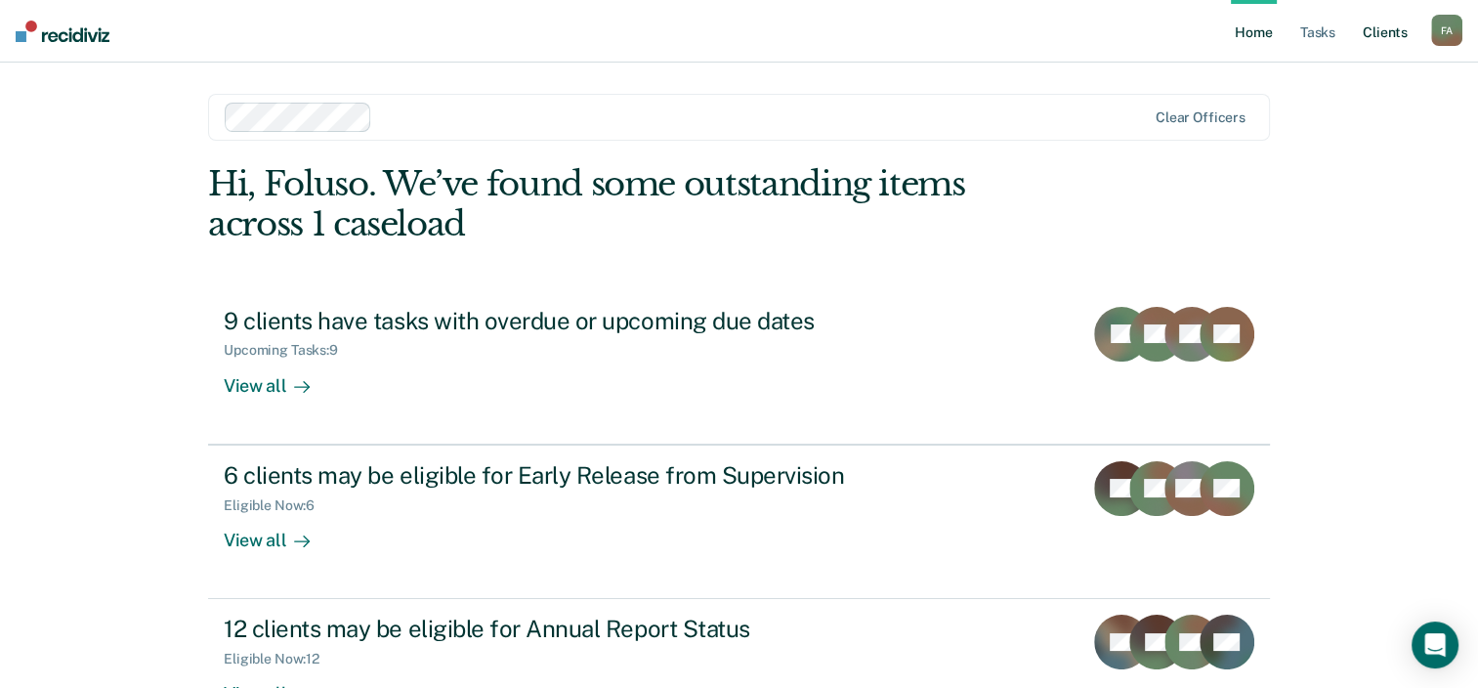
click at [1389, 31] on link "Client s" at bounding box center [1385, 31] width 53 height 63
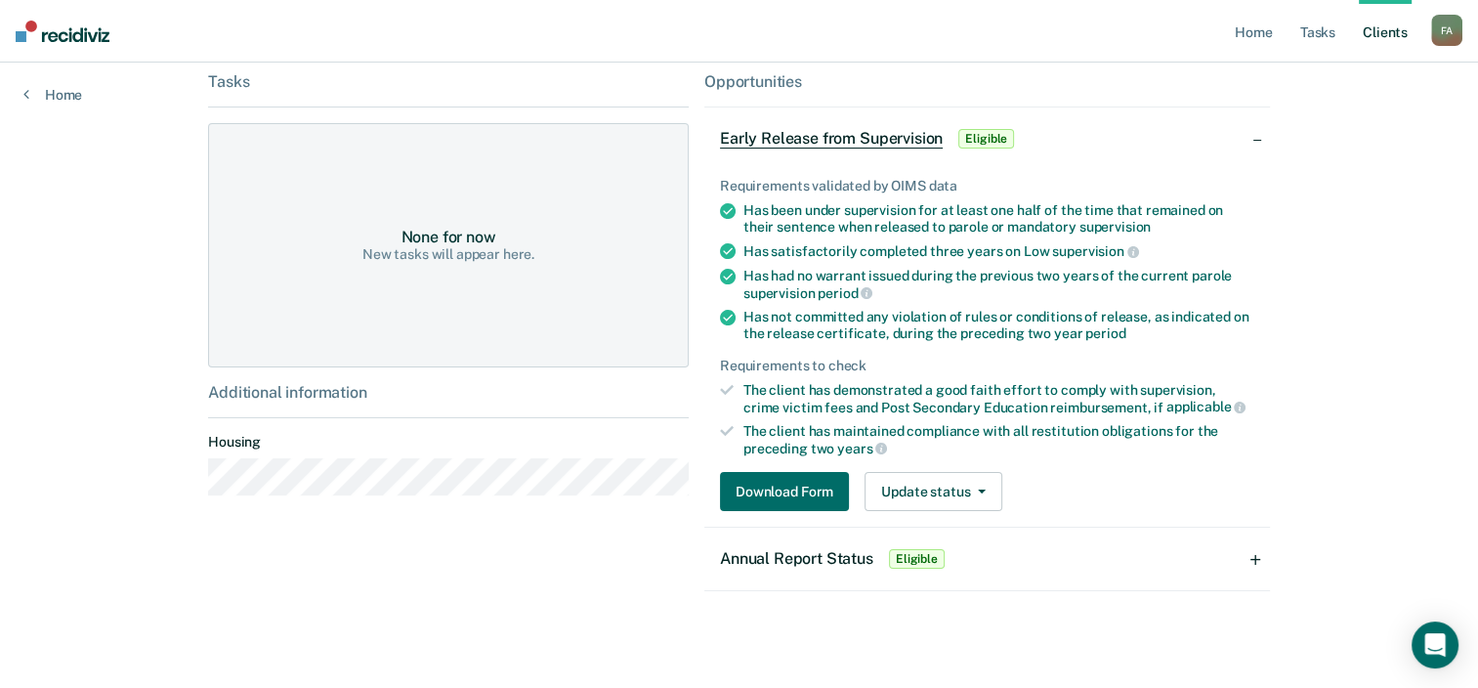
scroll to position [310, 0]
click at [754, 485] on button "Download Form" at bounding box center [784, 490] width 129 height 39
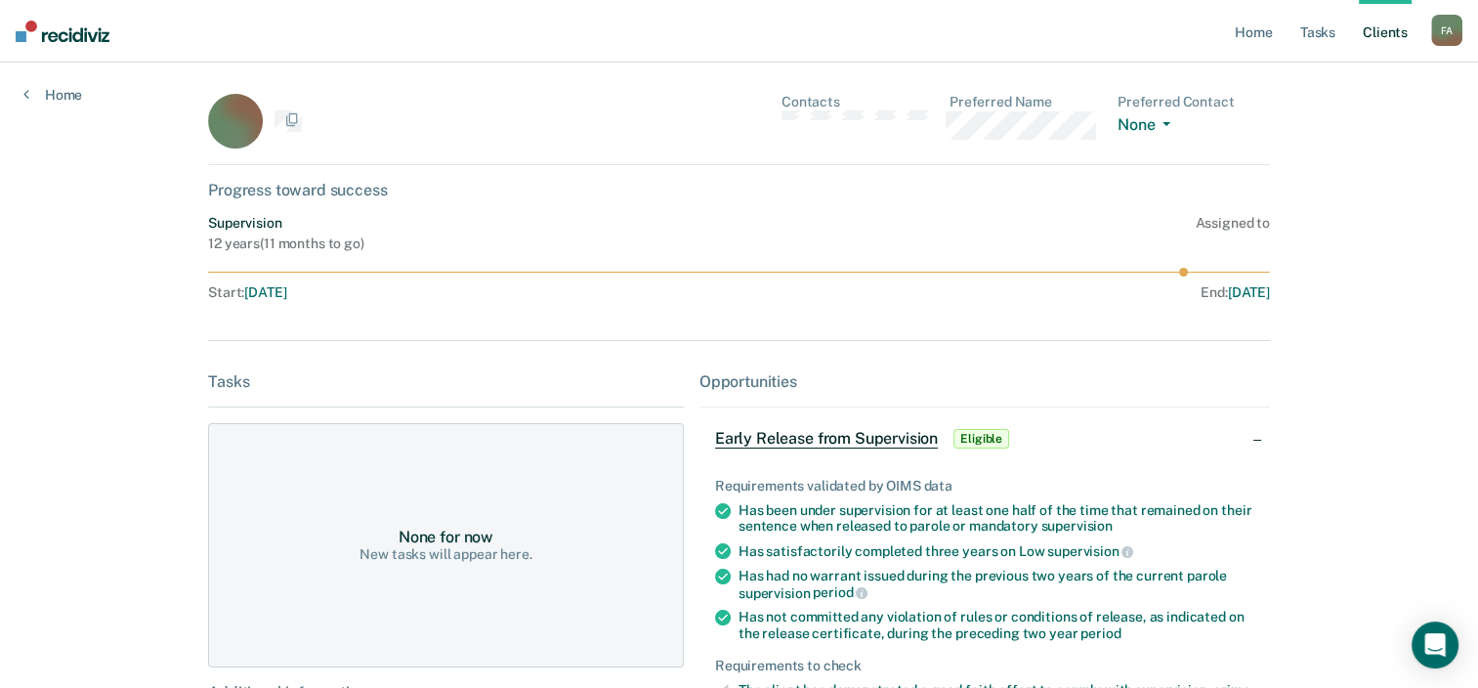
scroll to position [310, 0]
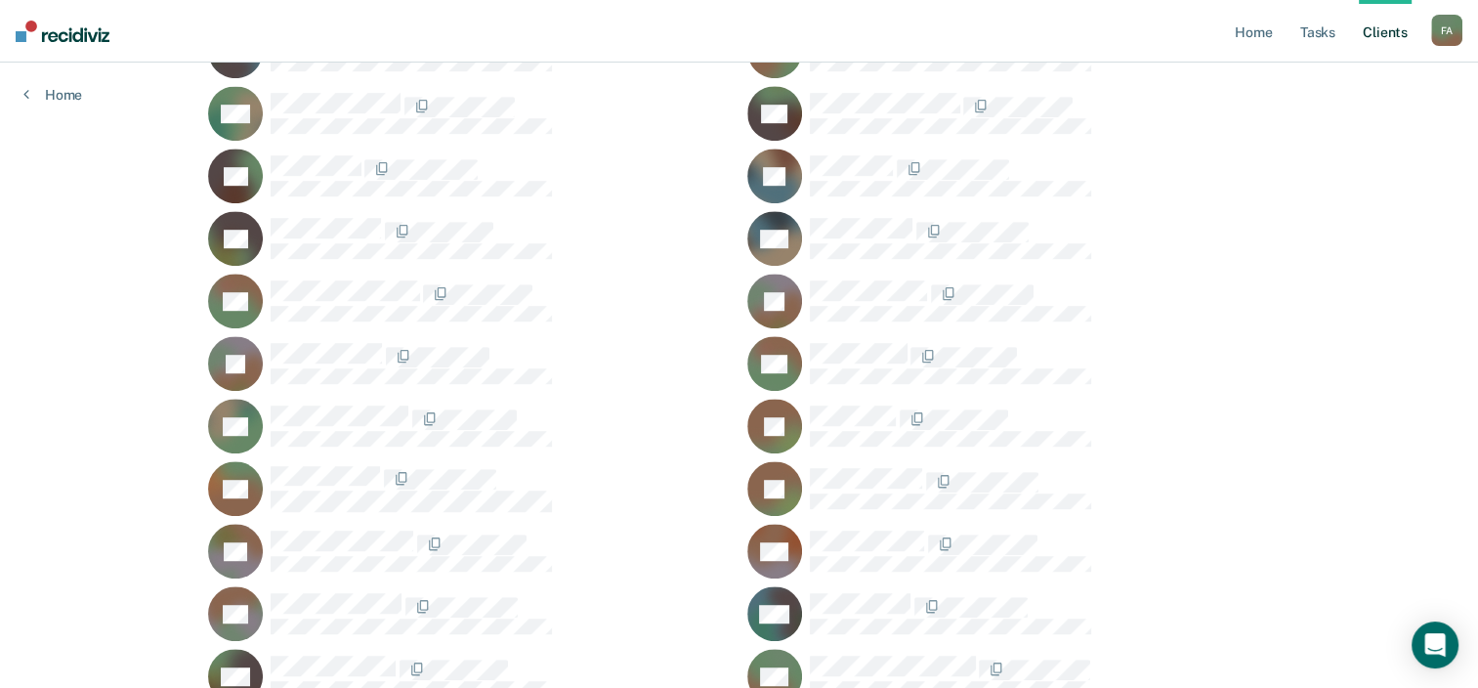
scroll to position [1223, 0]
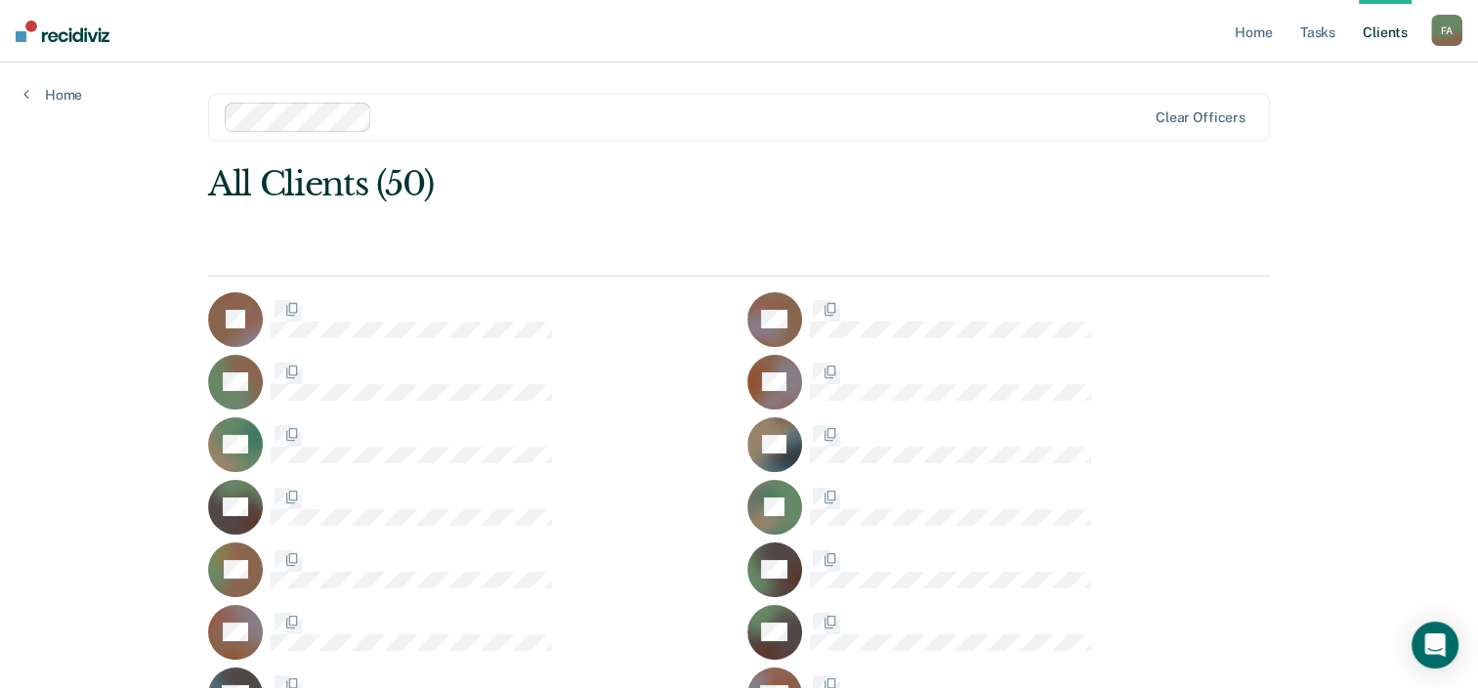
scroll to position [1223, 0]
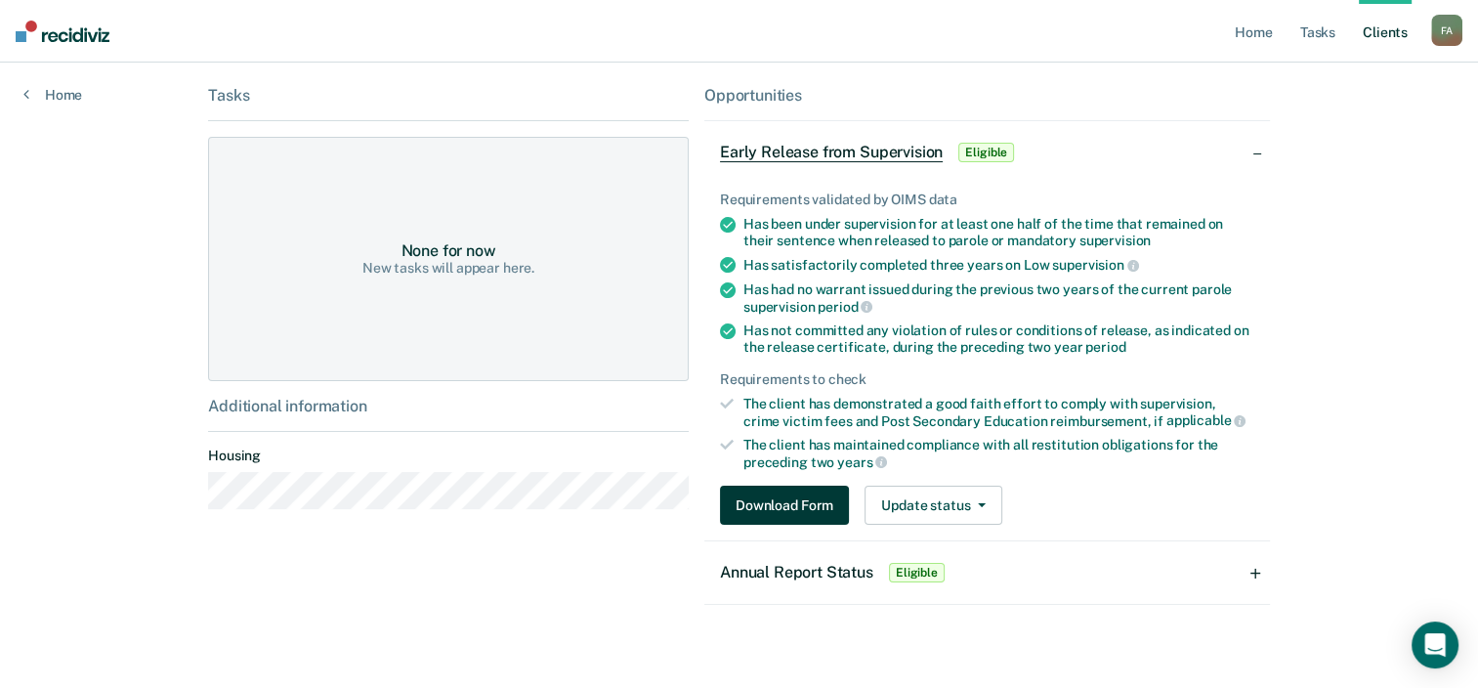
scroll to position [298, 0]
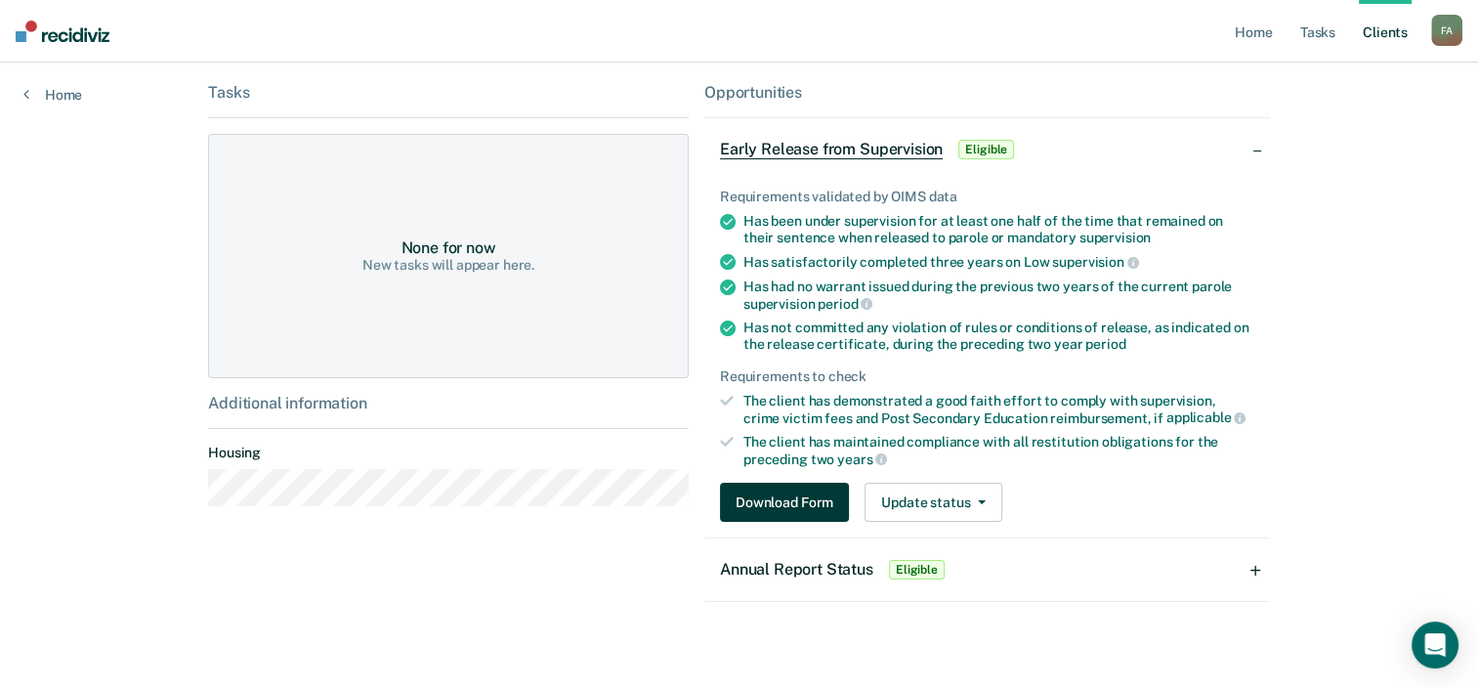
click at [772, 500] on button "Download Form" at bounding box center [784, 502] width 129 height 39
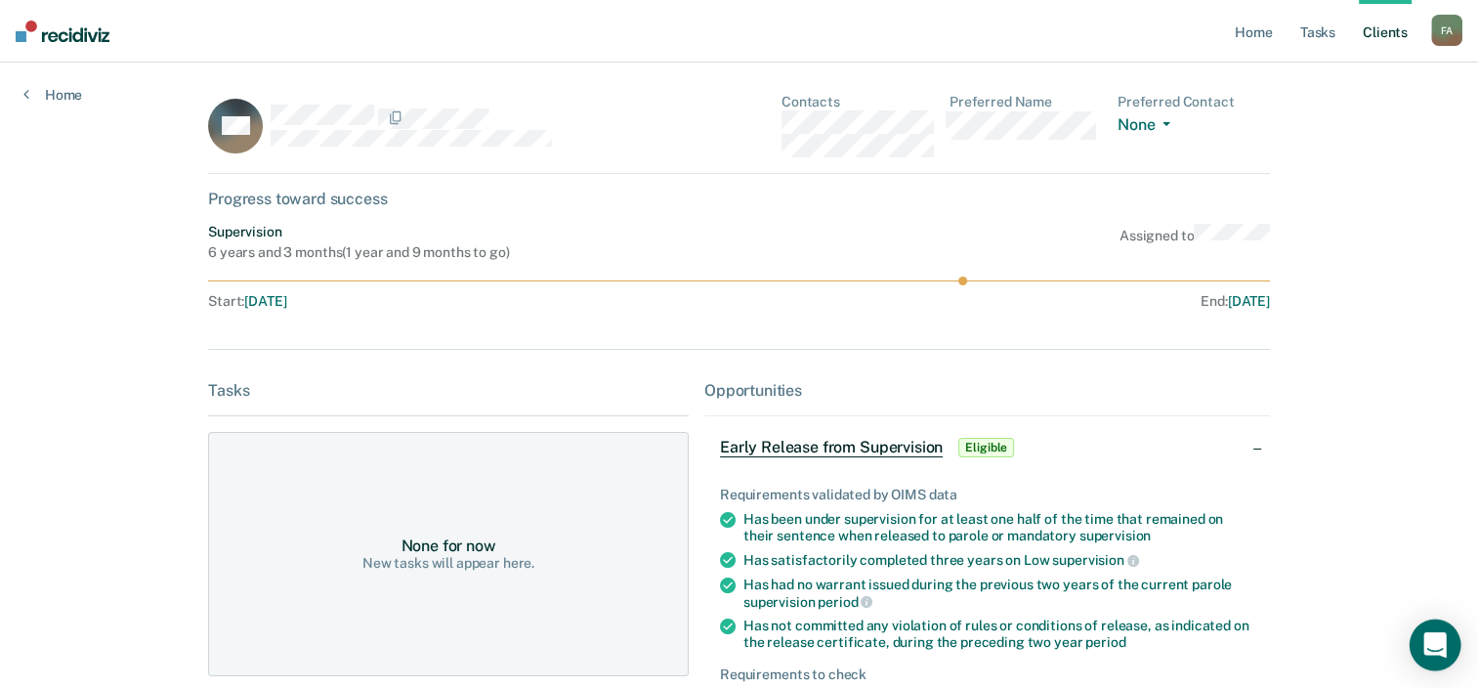
click at [1423, 634] on div "Open Intercom Messenger" at bounding box center [1436, 645] width 52 height 52
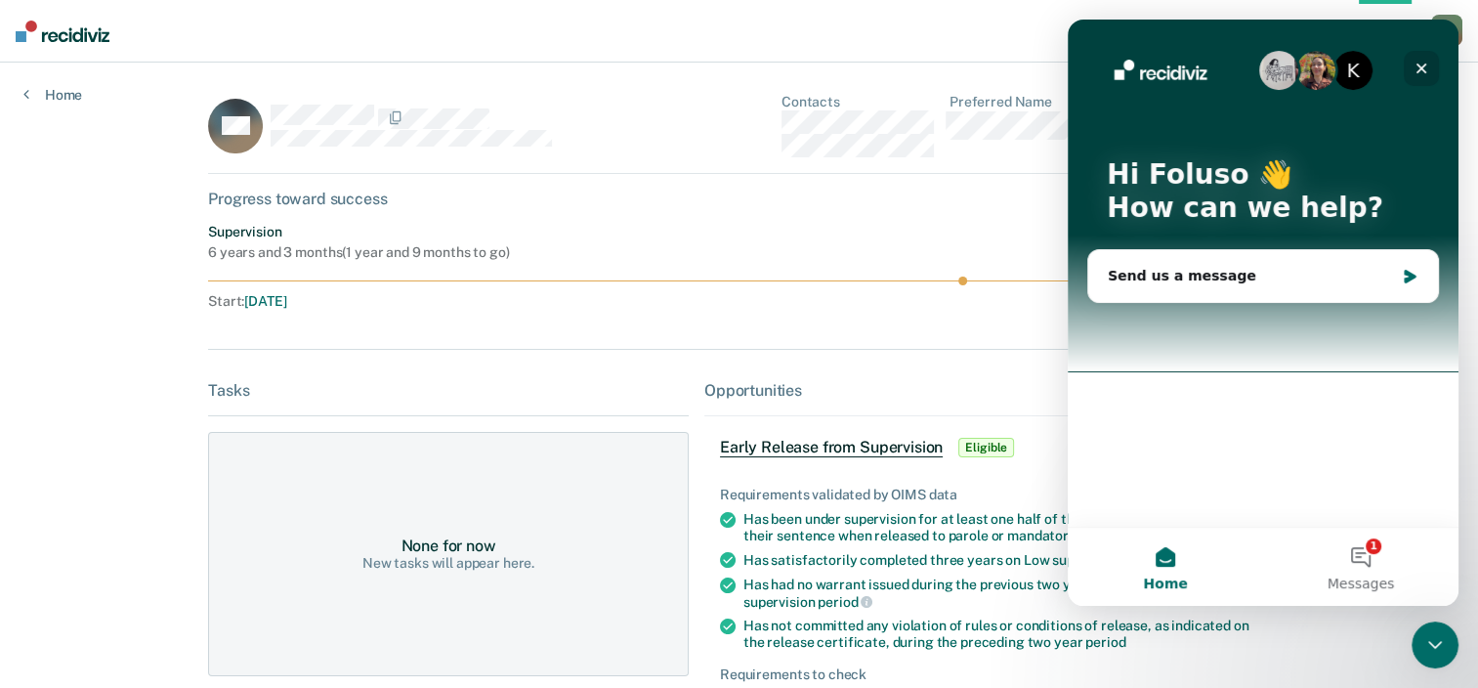
click at [1420, 71] on icon "Close" at bounding box center [1422, 69] width 16 height 16
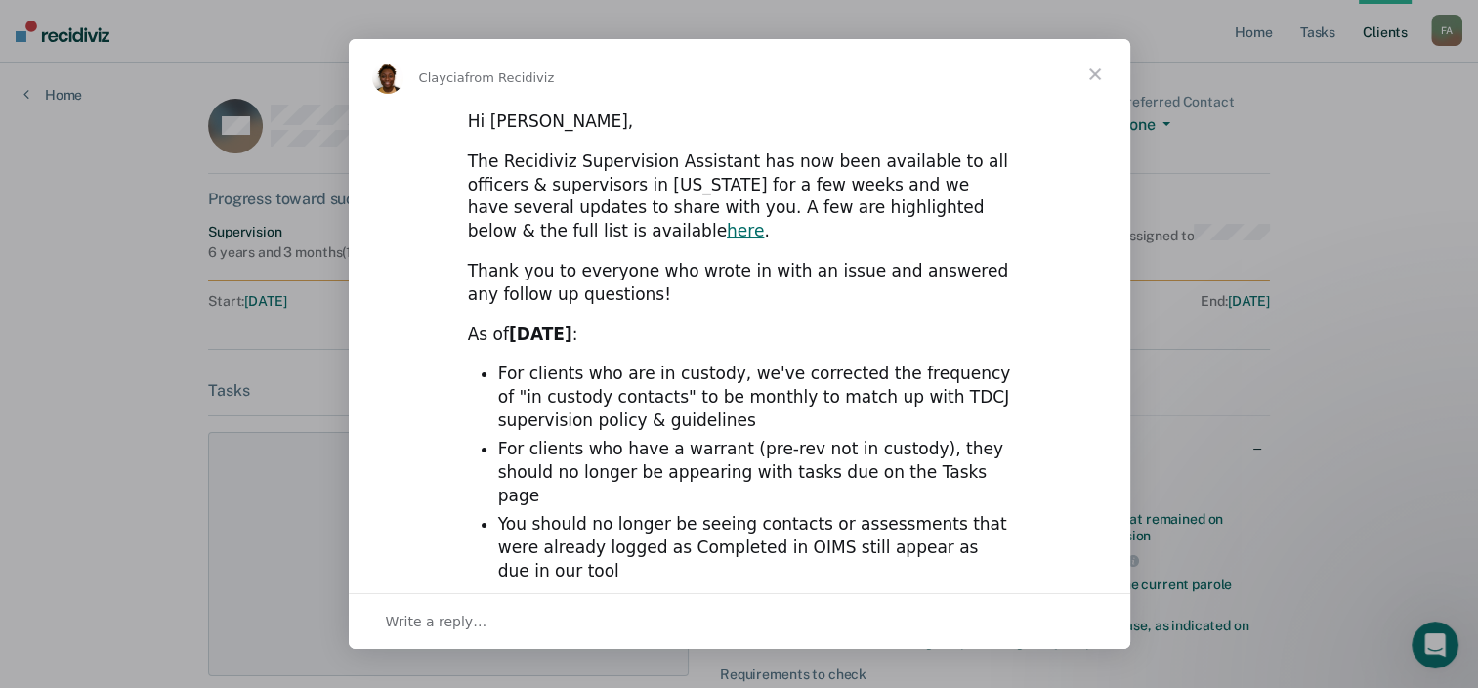
click at [1097, 71] on span "Close" at bounding box center [1095, 74] width 70 height 70
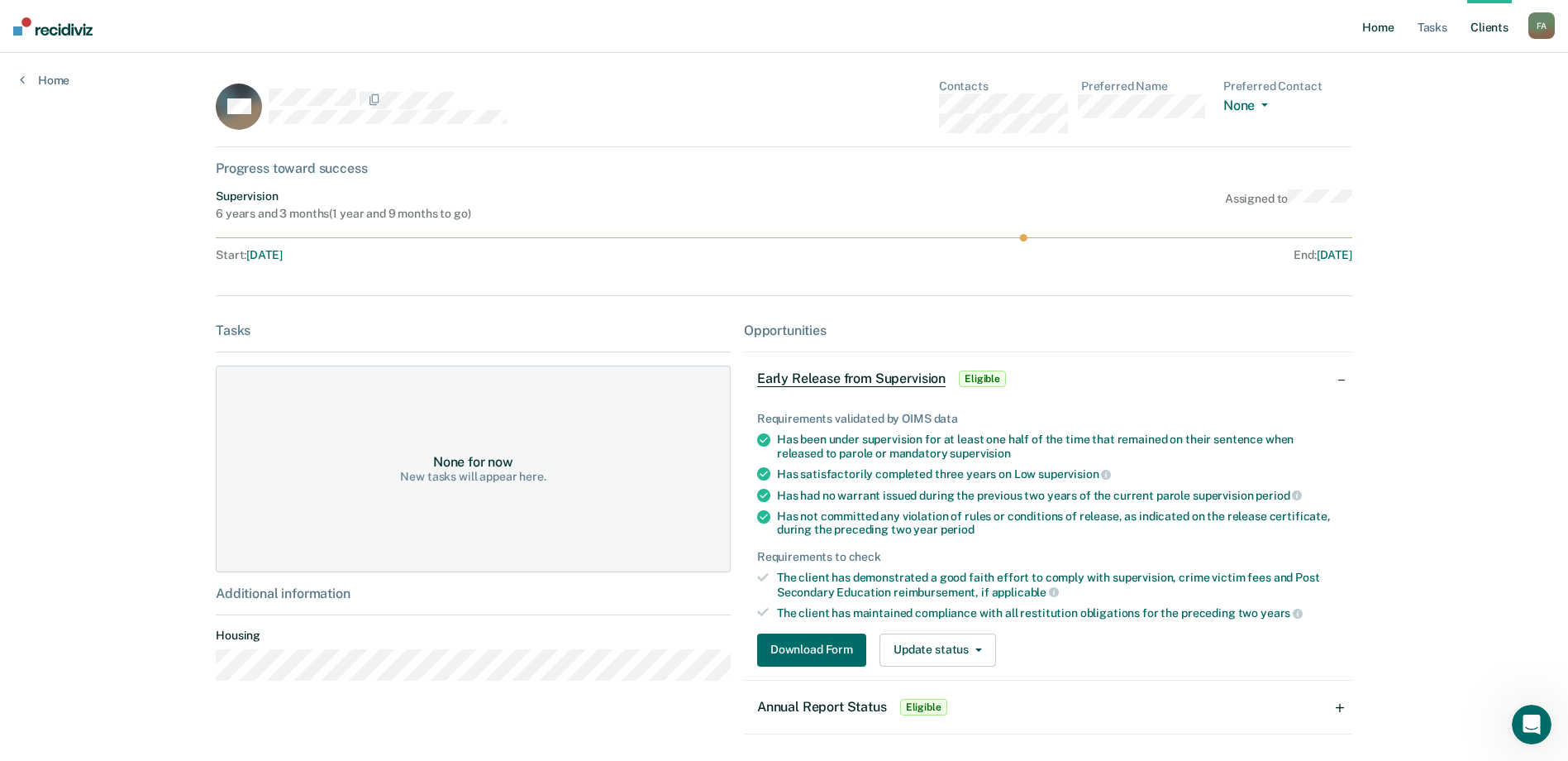
click at [1263, 25] on link "Home" at bounding box center [1378, 26] width 38 height 53
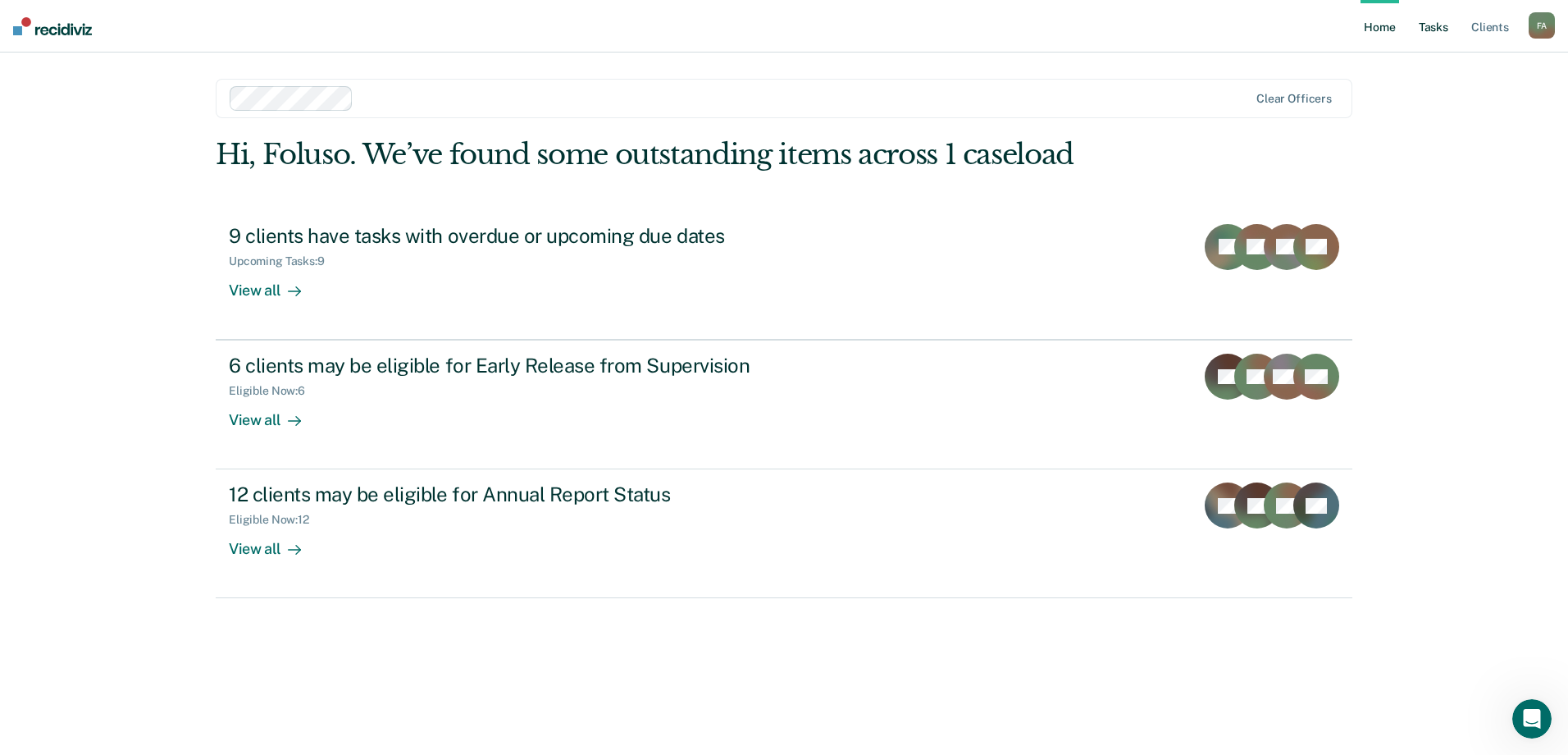
click at [1252, 29] on link "Tasks" at bounding box center [1433, 26] width 36 height 53
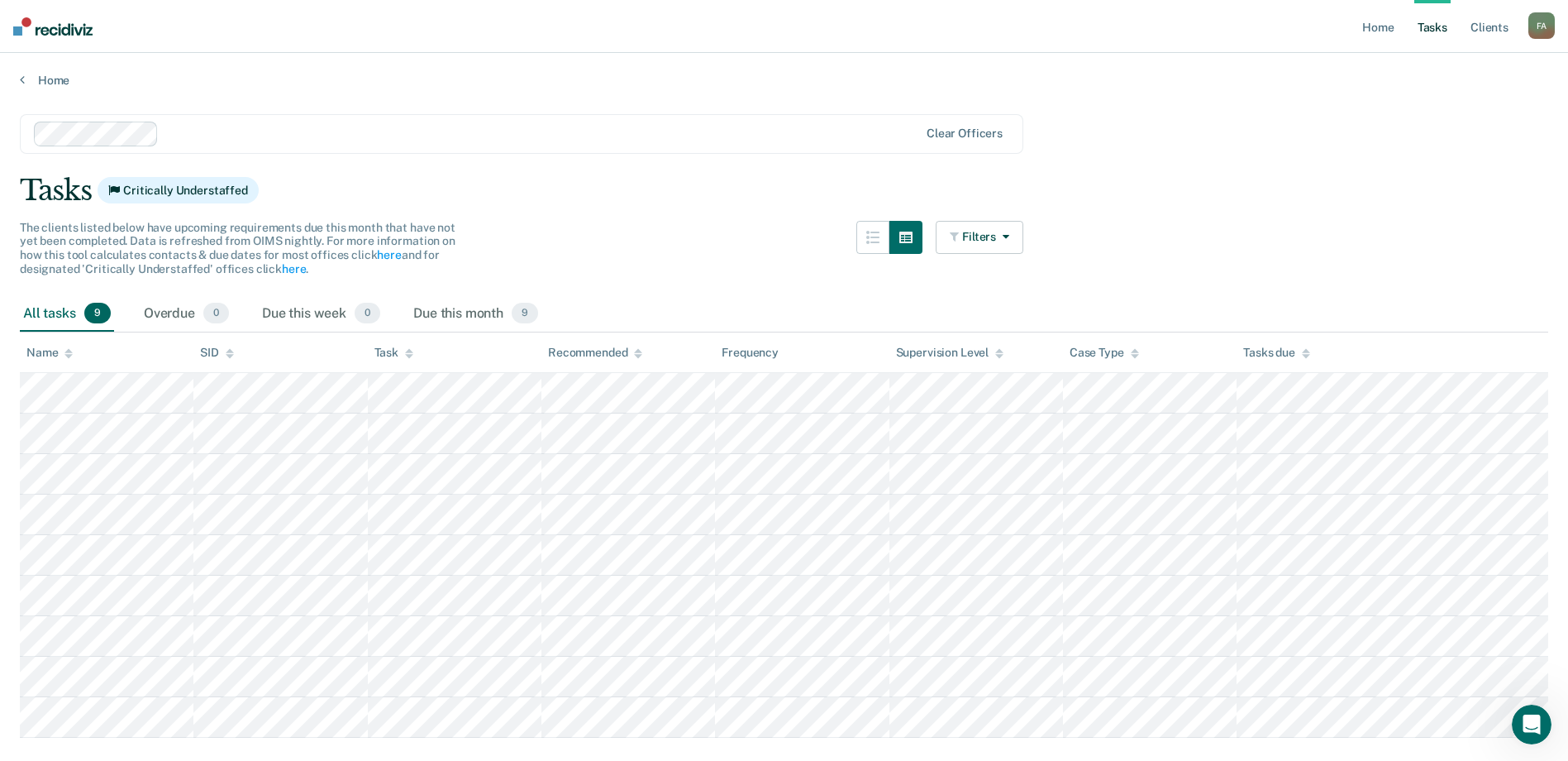
scroll to position [43, 0]
